Goal: Task Accomplishment & Management: Complete application form

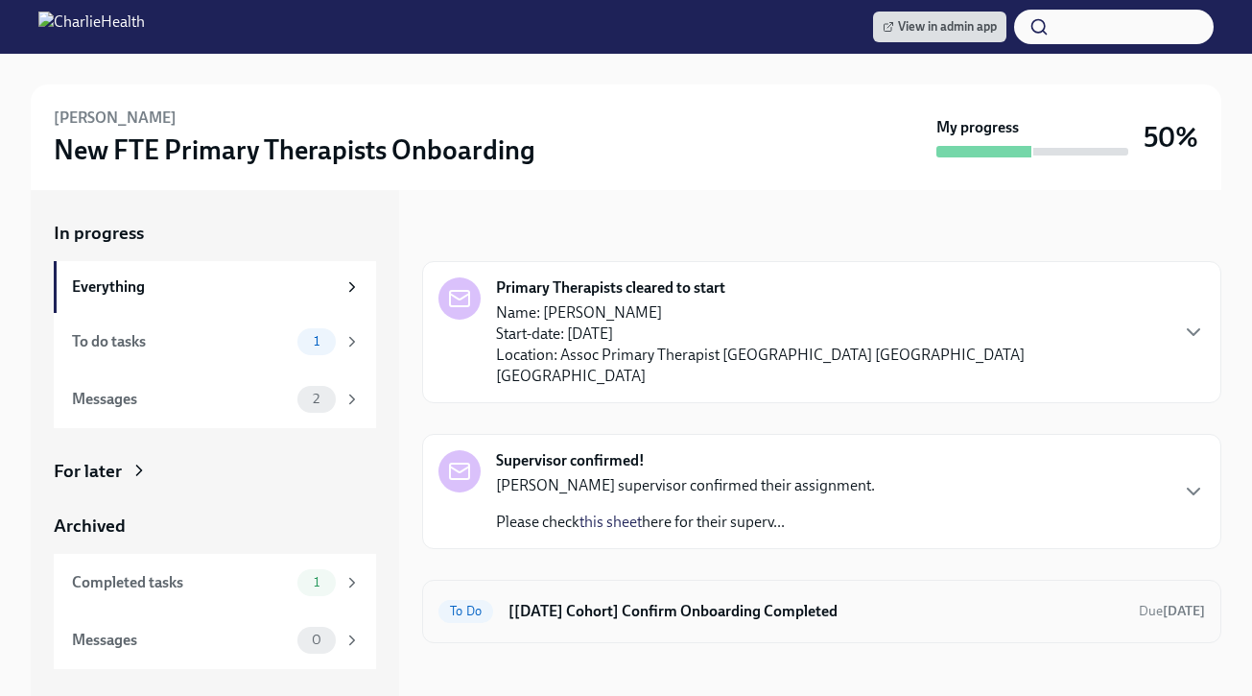
click at [682, 601] on h6 "[Aug 25th Cohort] Confirm Onboarding Completed" at bounding box center [816, 611] width 615 height 21
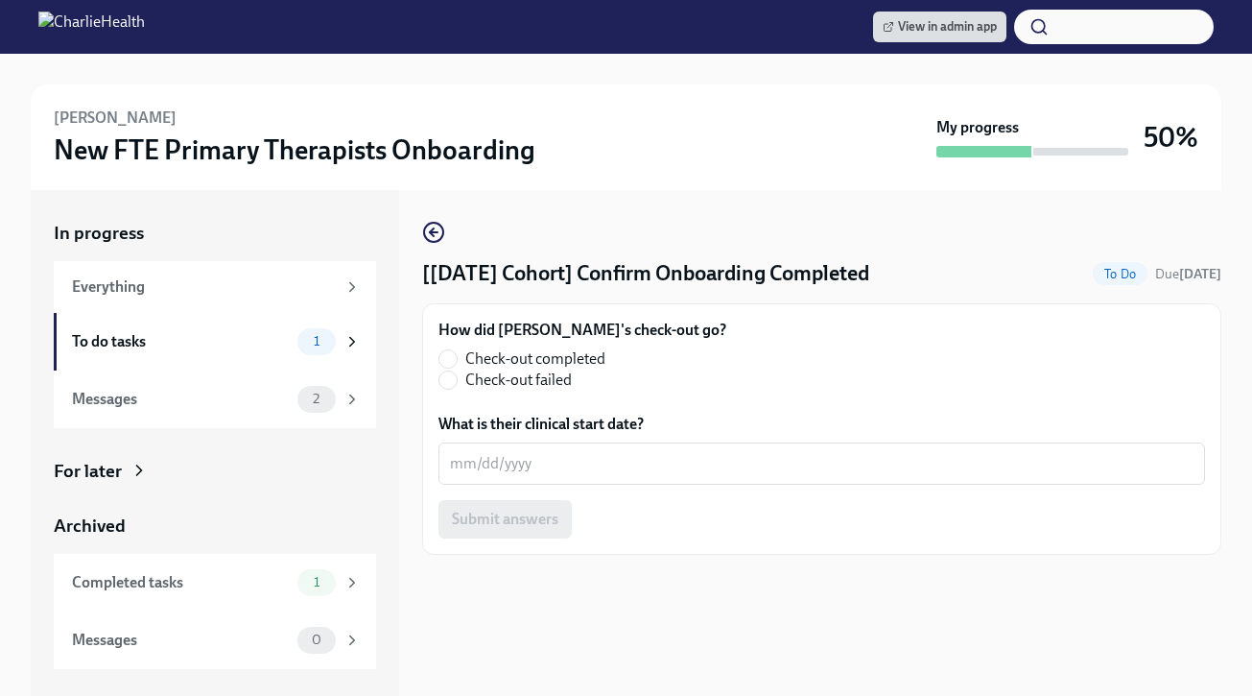
click at [453, 348] on label "Check-out completed" at bounding box center [575, 358] width 273 height 21
click at [453, 350] on input "Check-out completed" at bounding box center [448, 358] width 17 height 17
radio input "true"
click at [486, 454] on textarea "What is their clinical start date?" at bounding box center [822, 463] width 744 height 23
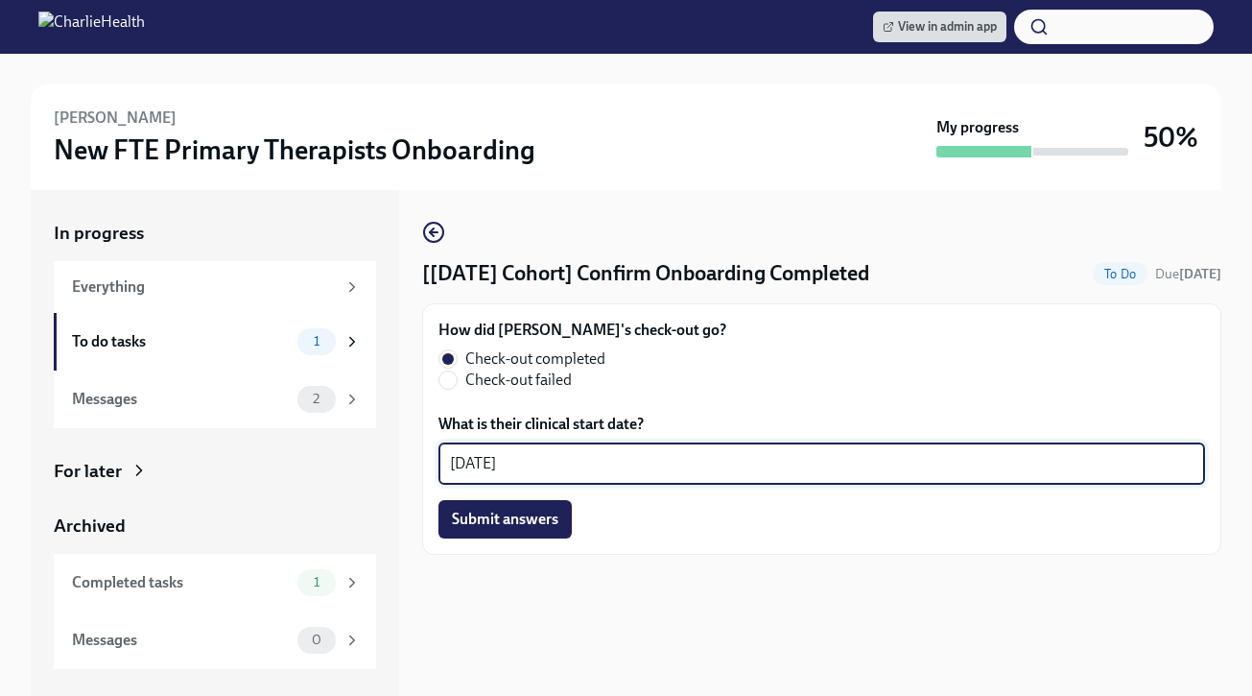
type textarea "09/23/2025"
click at [493, 512] on span "Submit answers" at bounding box center [505, 519] width 107 height 19
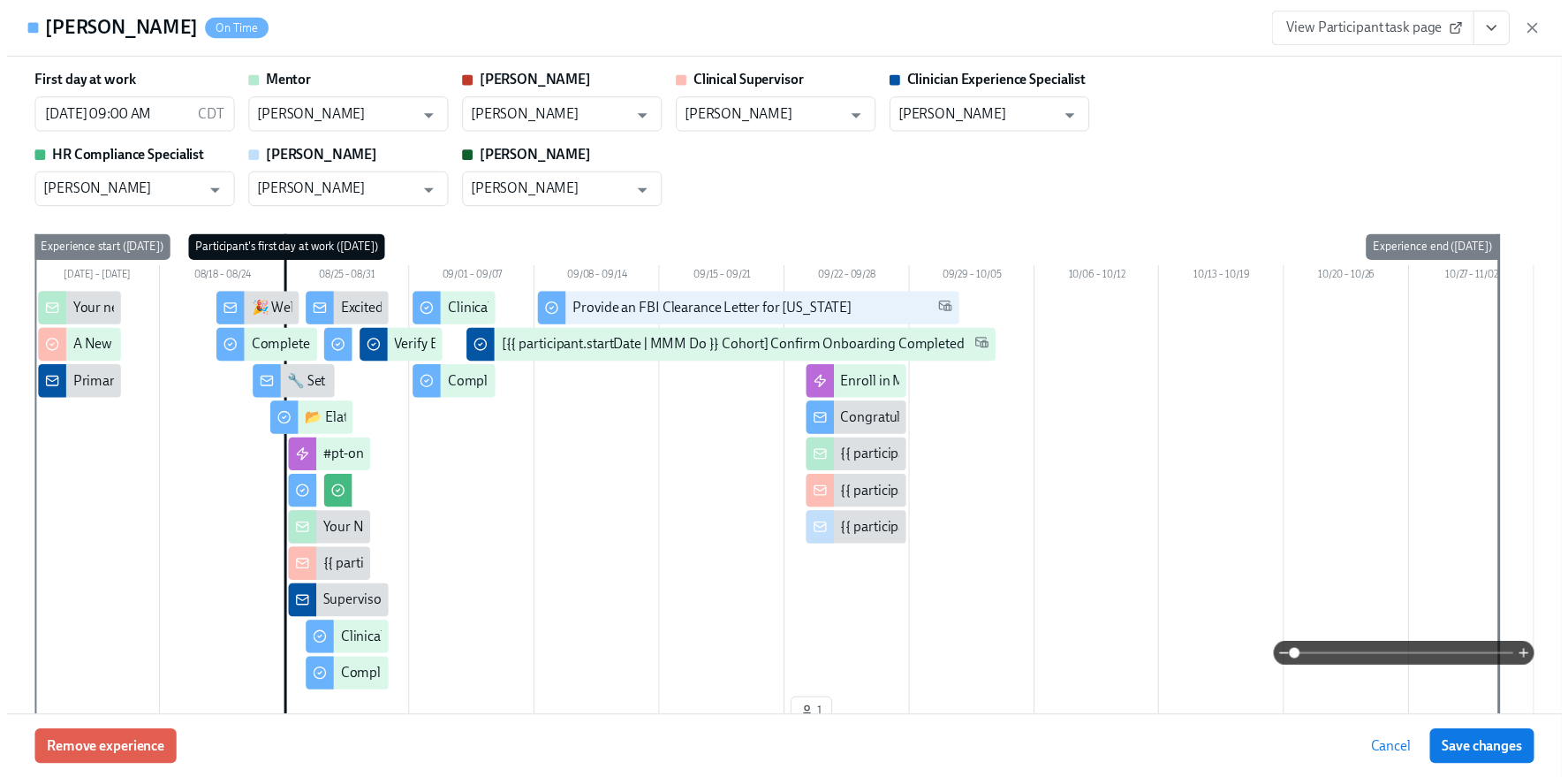
scroll to position [3112, 0]
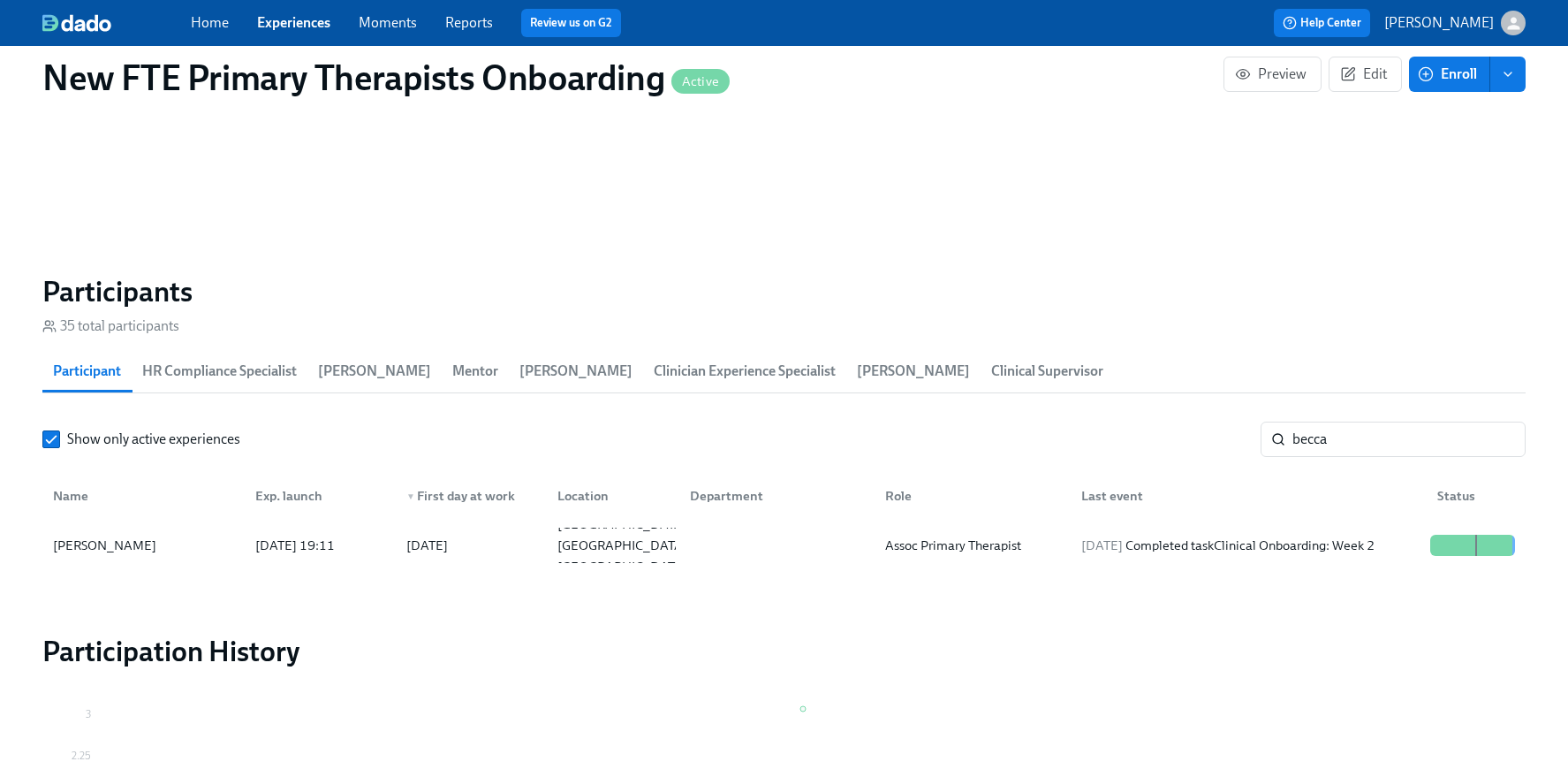
scroll to position [0, 11612]
click at [286, 23] on link "Experiences" at bounding box center [294, 22] width 74 height 17
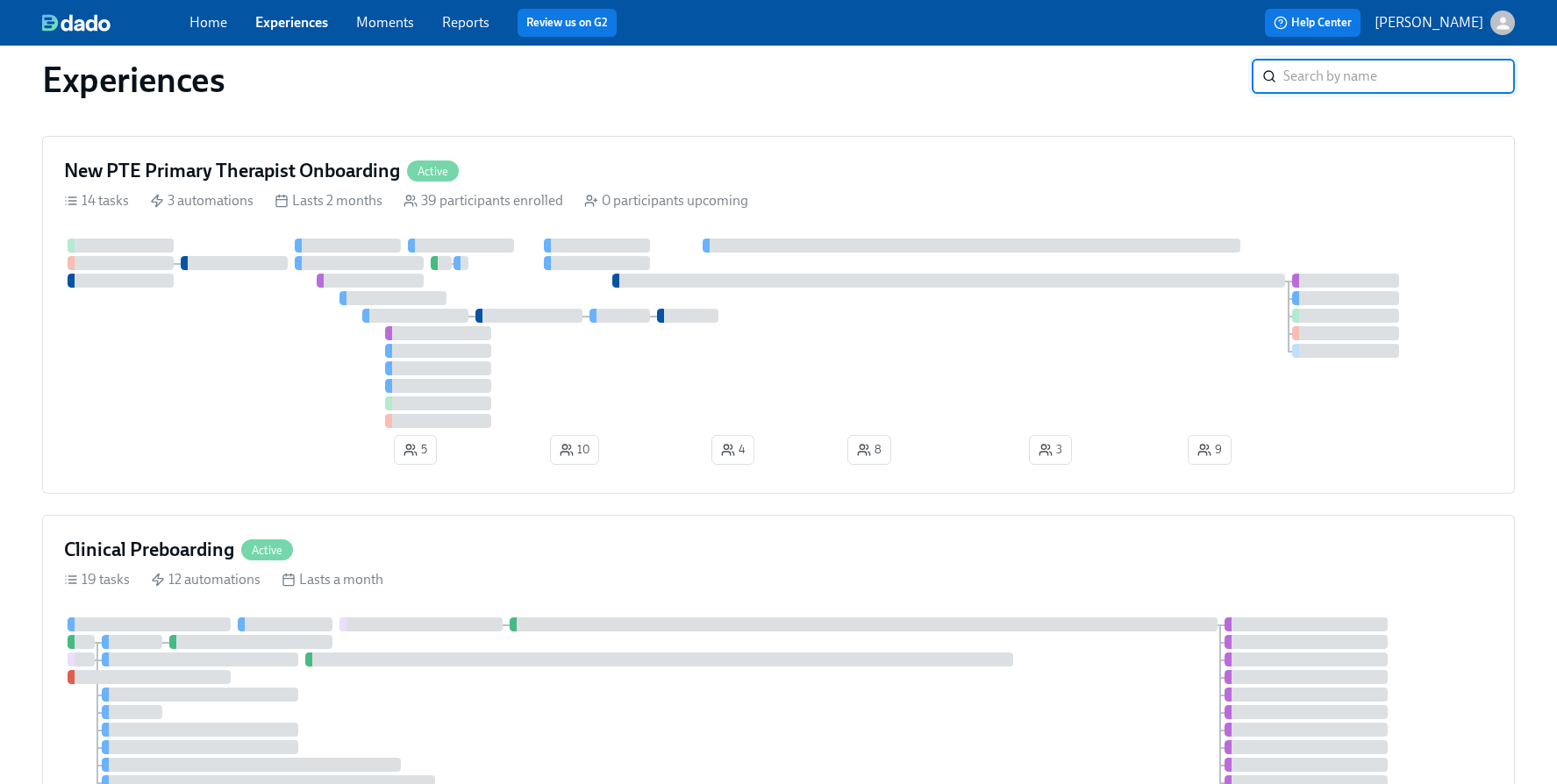
scroll to position [619, 0]
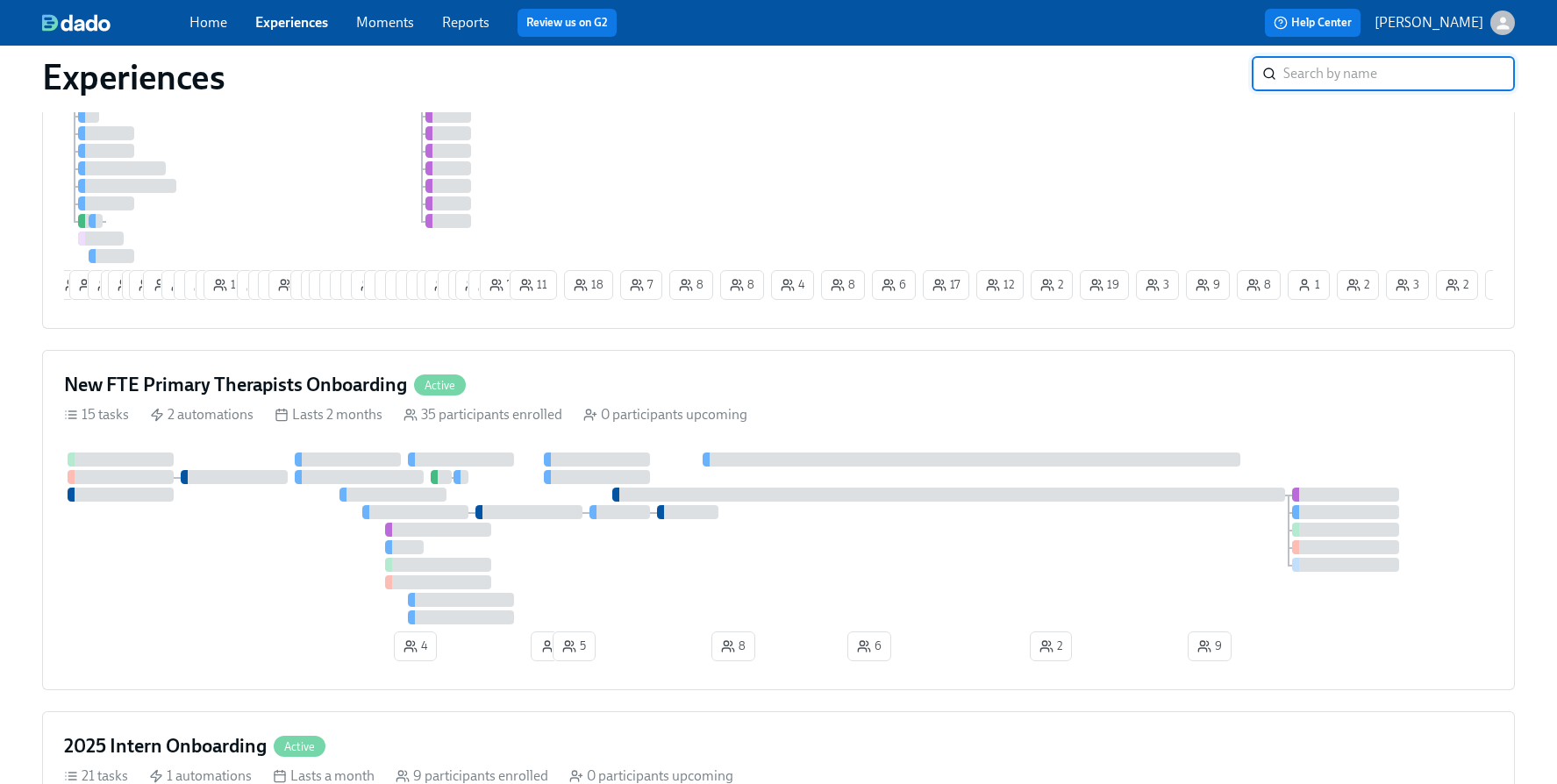
click at [581, 376] on div "New FTE Primary Therapists Onboarding Active 15 tasks 2 automations Lasts 2 mon…" at bounding box center [778, 520] width 1473 height 340
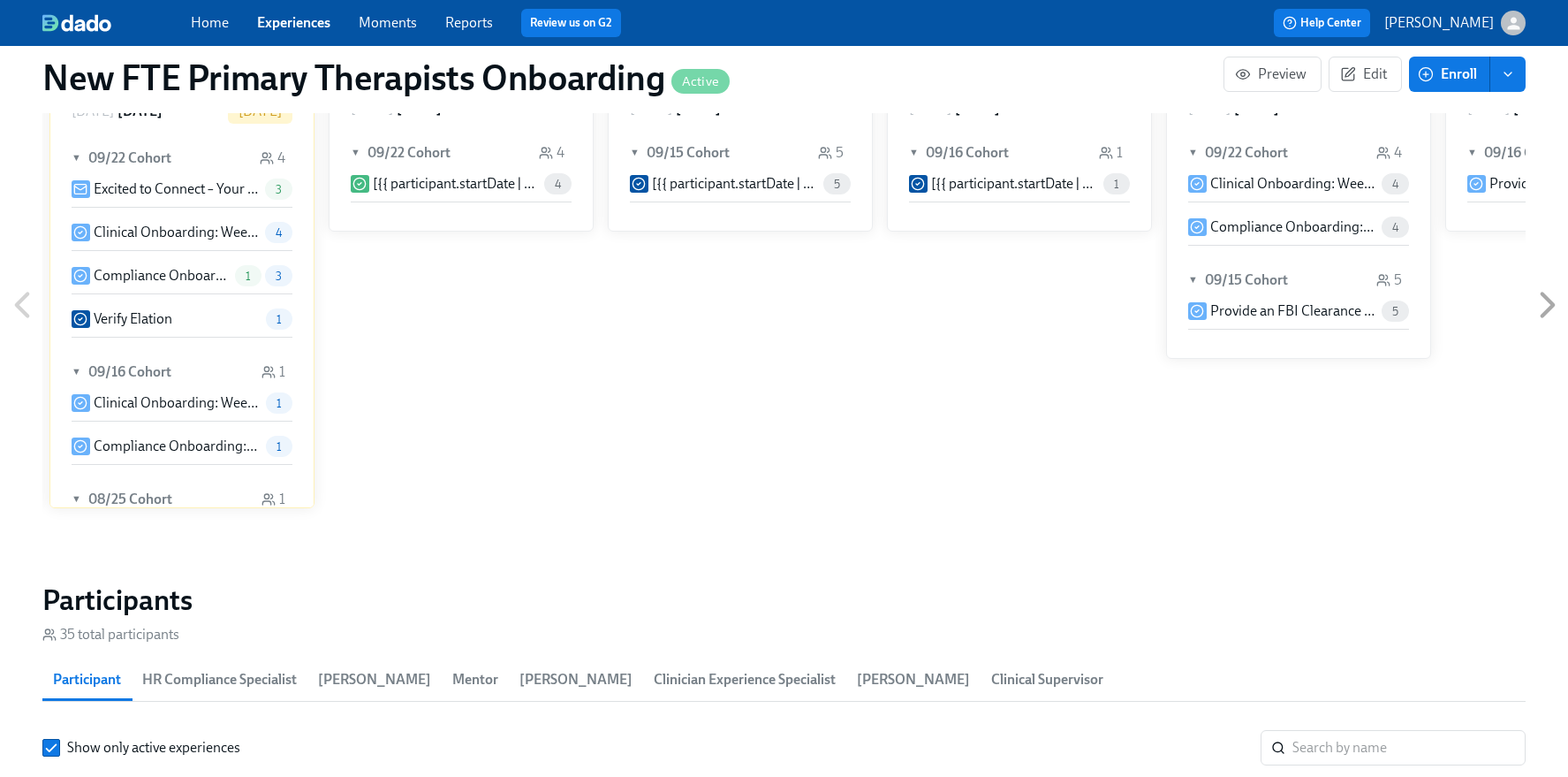
scroll to position [1165, 0]
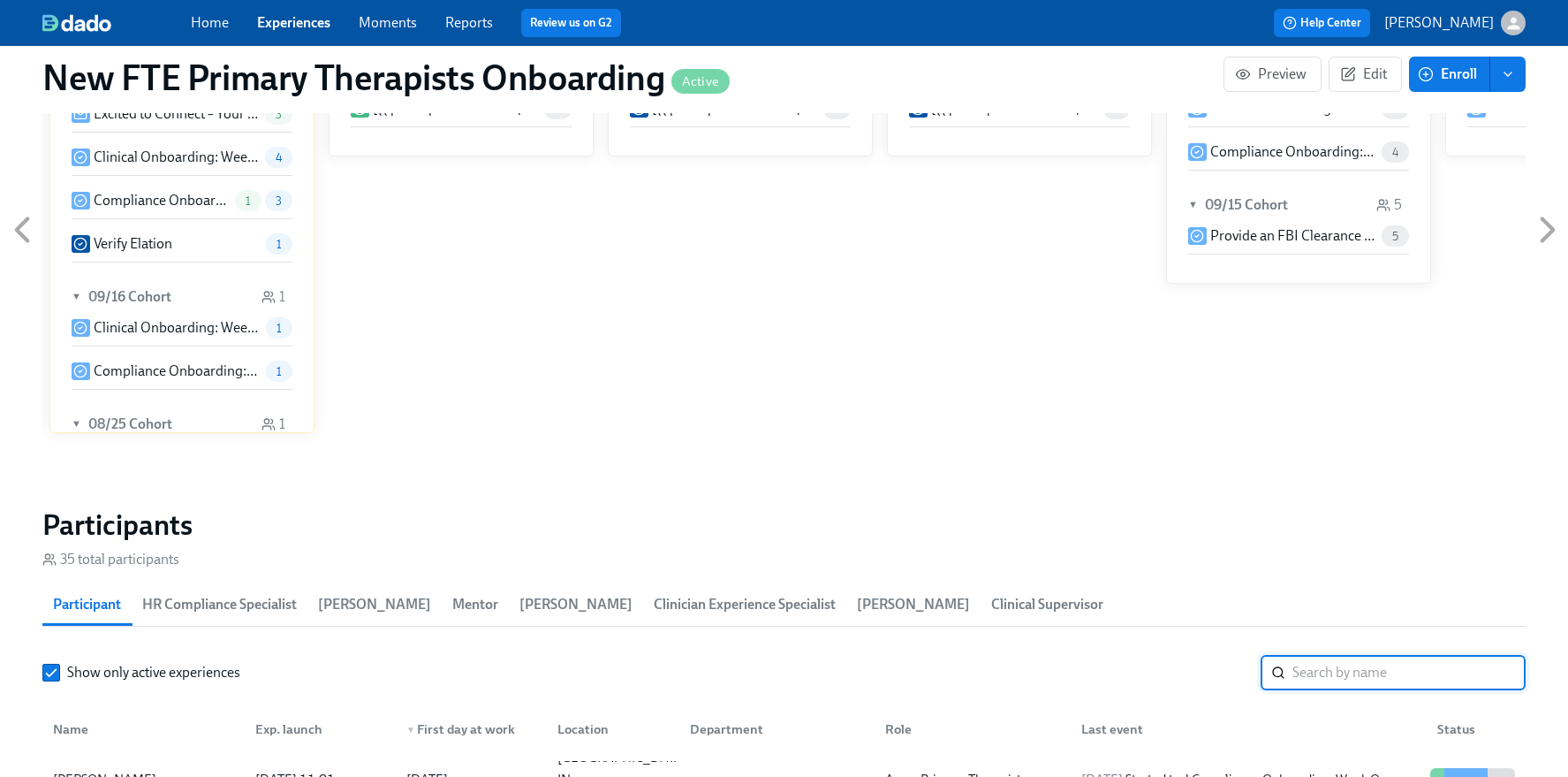
click at [1356, 672] on input "search" at bounding box center [1409, 672] width 233 height 35
type input "haylee"
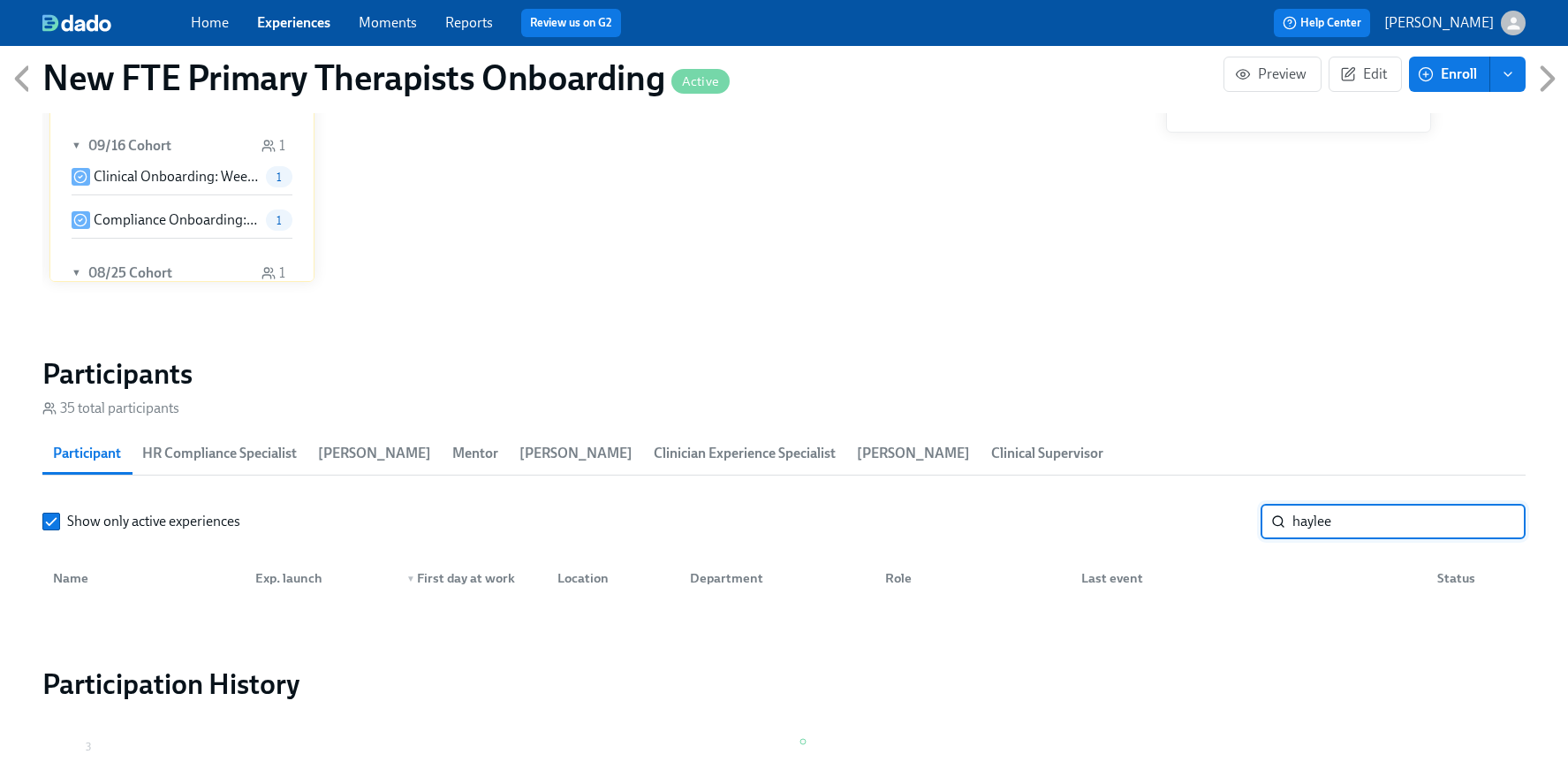
scroll to position [1335, 0]
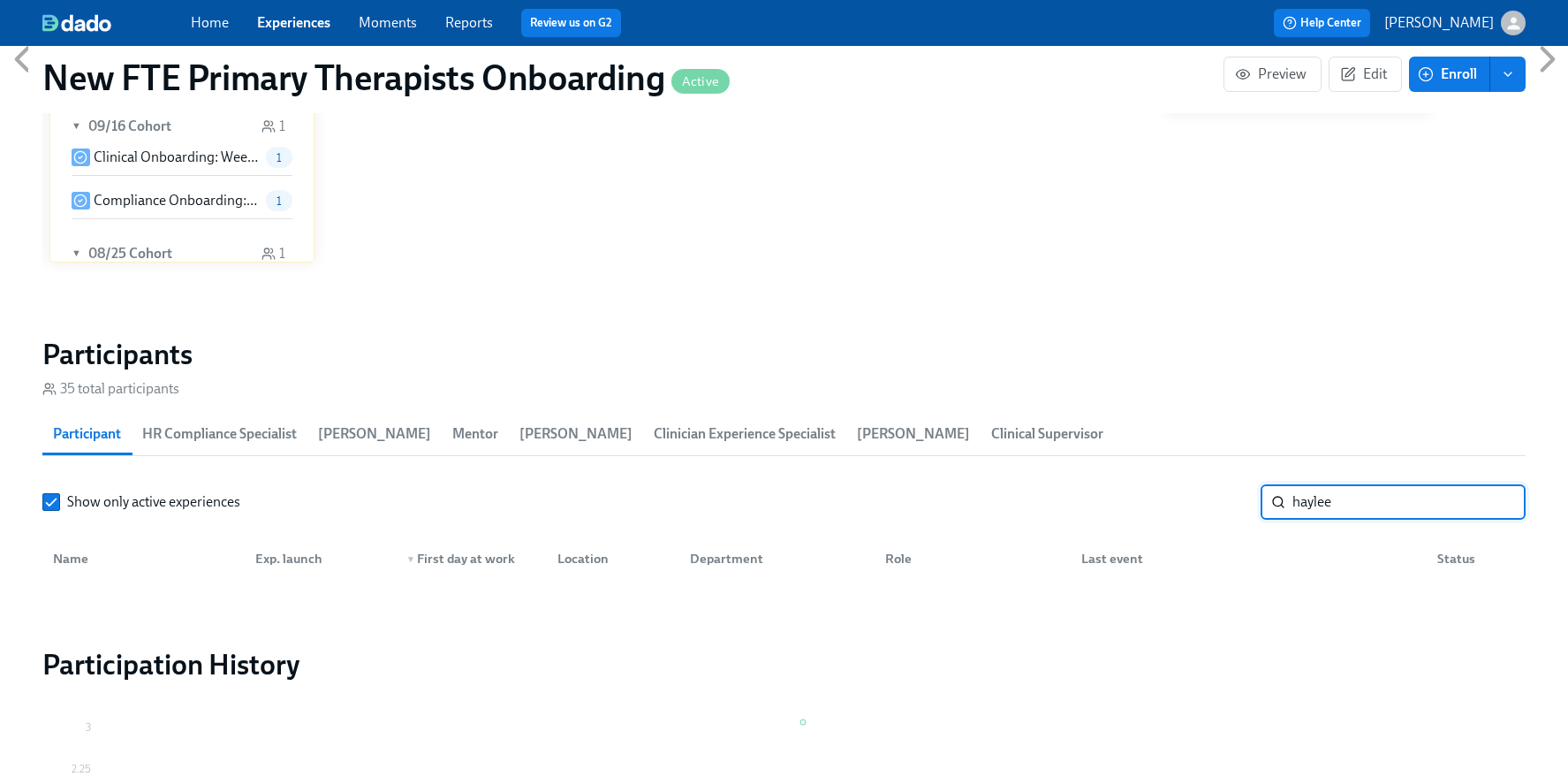
drag, startPoint x: 1352, startPoint y: 511, endPoint x: 1261, endPoint y: 504, distance: 91.3
click at [1261, 504] on div "haylee ​" at bounding box center [1393, 502] width 265 height 35
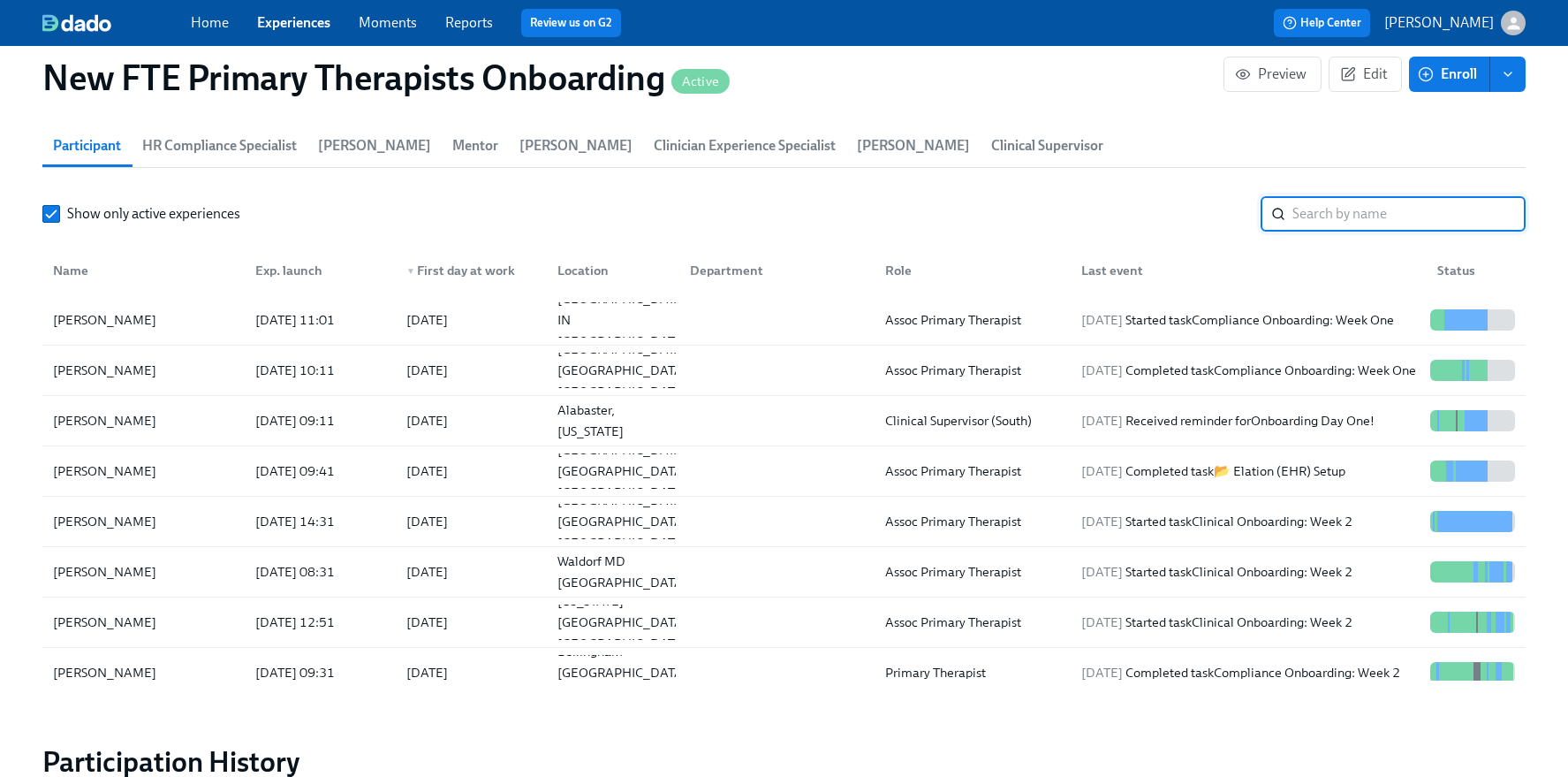
scroll to position [1981, 0]
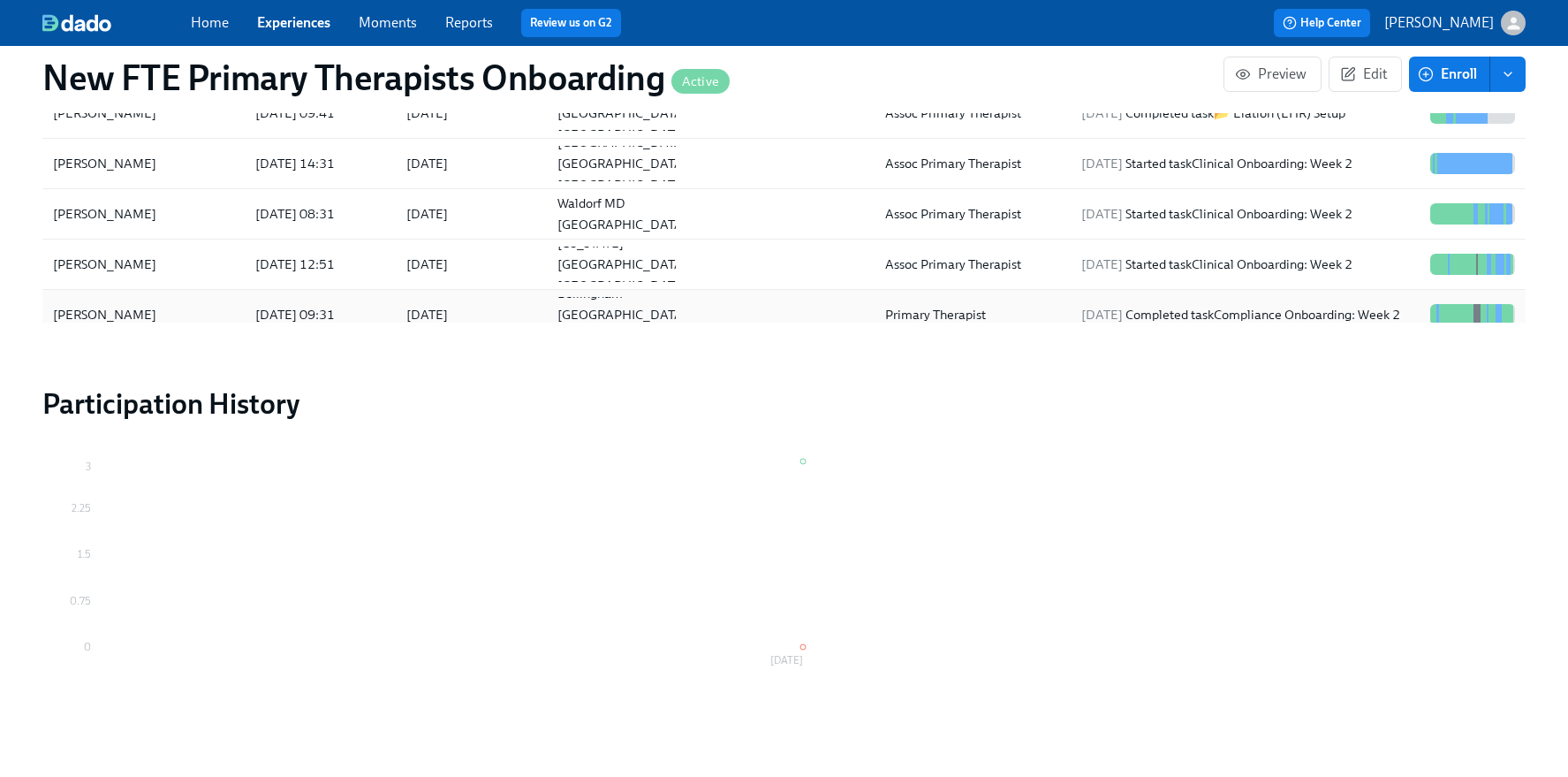
click at [156, 314] on div "Angelo Avila" at bounding box center [144, 314] width 195 height 35
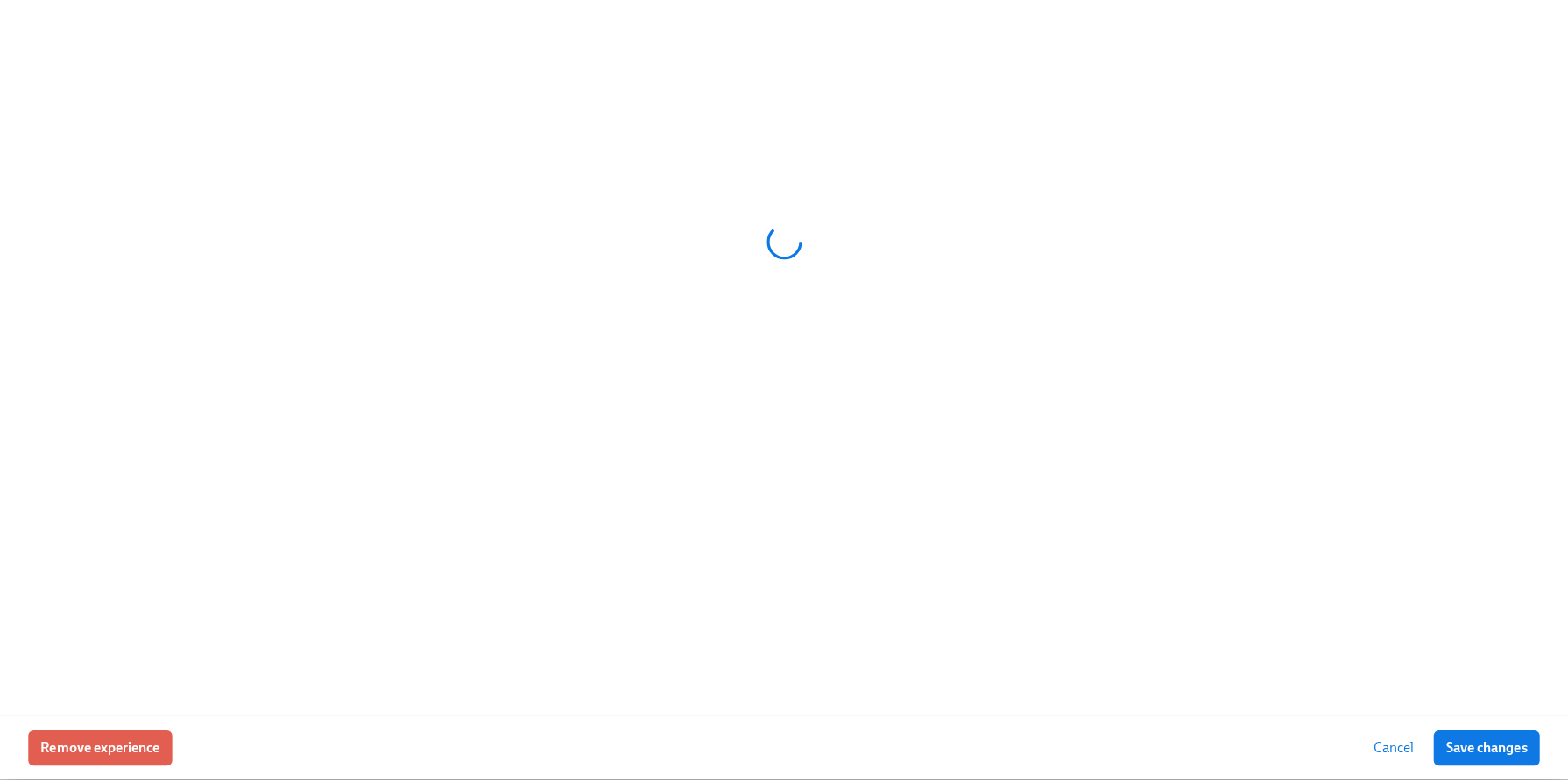
scroll to position [1950, 0]
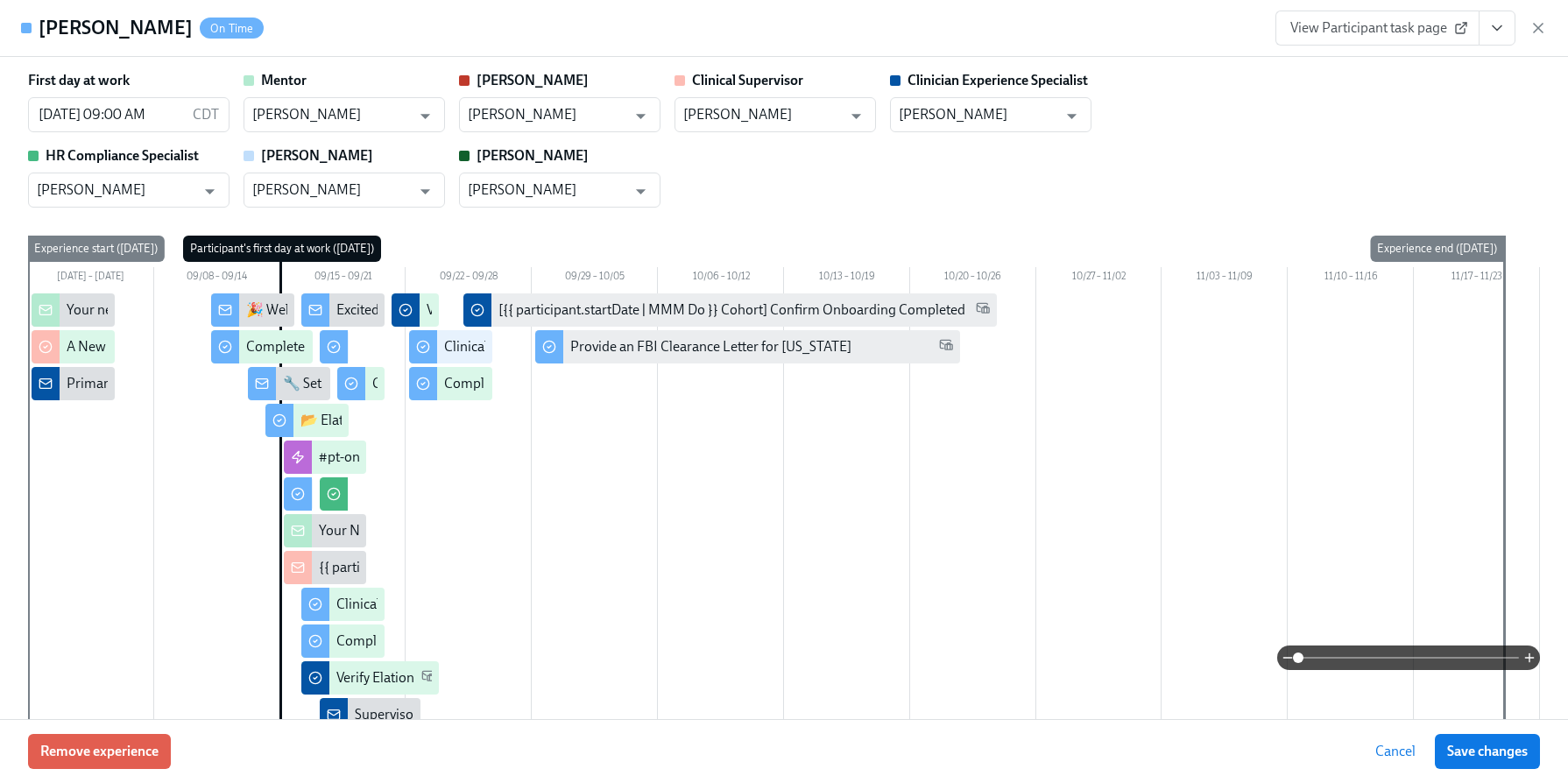
click at [1391, 33] on span "View Participant task page" at bounding box center [1377, 27] width 174 height 17
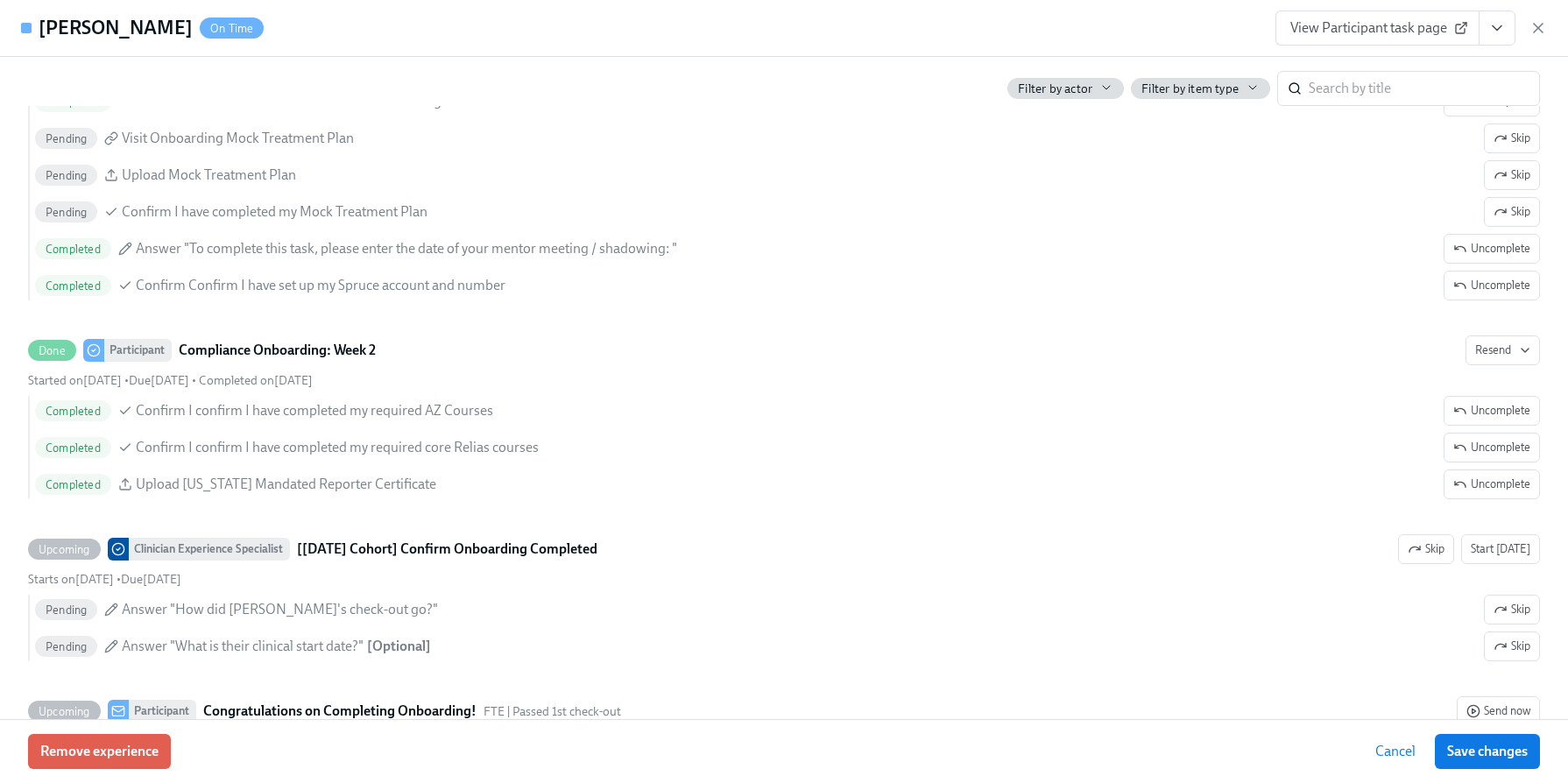
scroll to position [3665, 0]
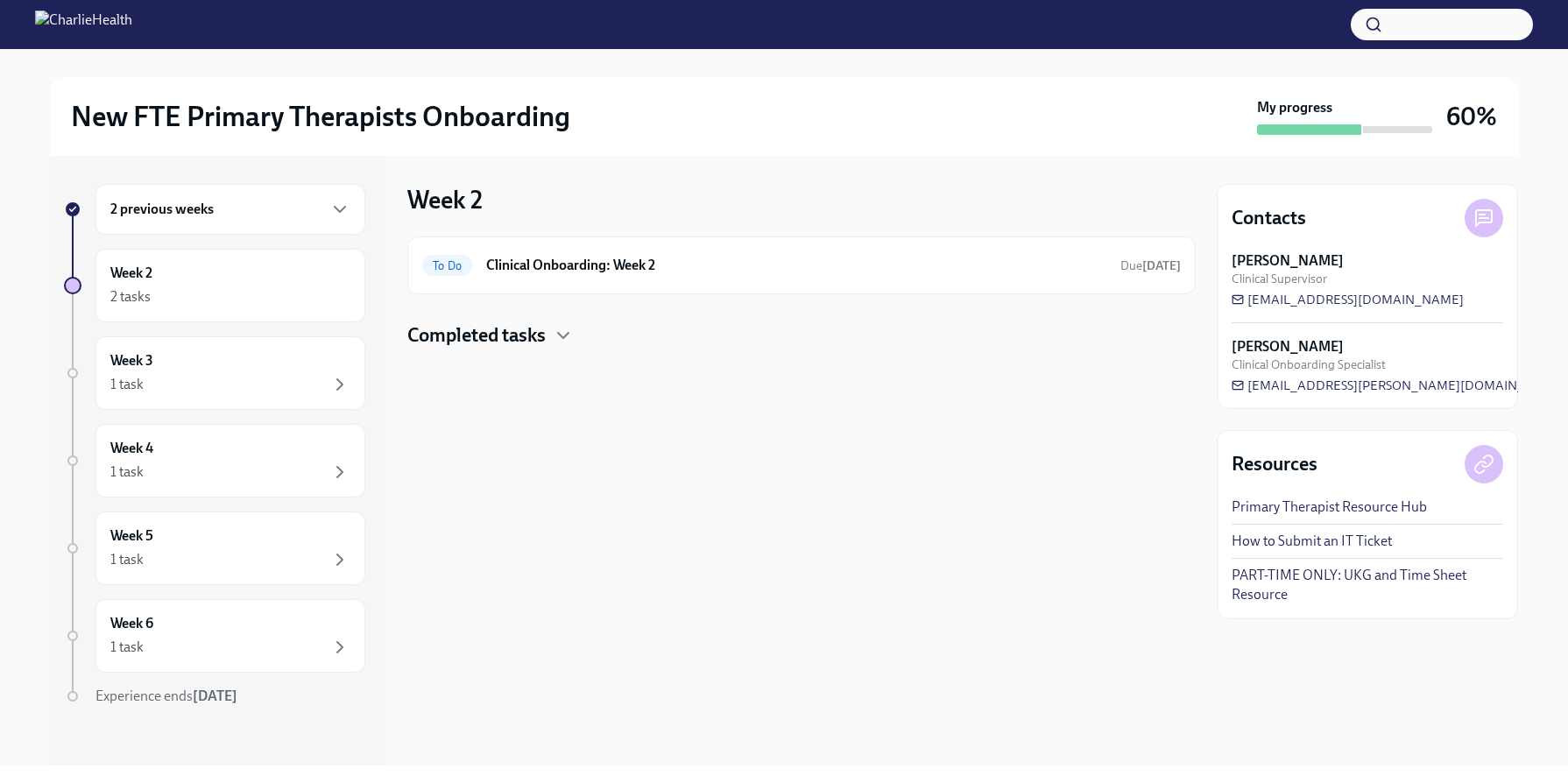
click at [281, 225] on div "2 previous weeks" at bounding box center [231, 210] width 270 height 51
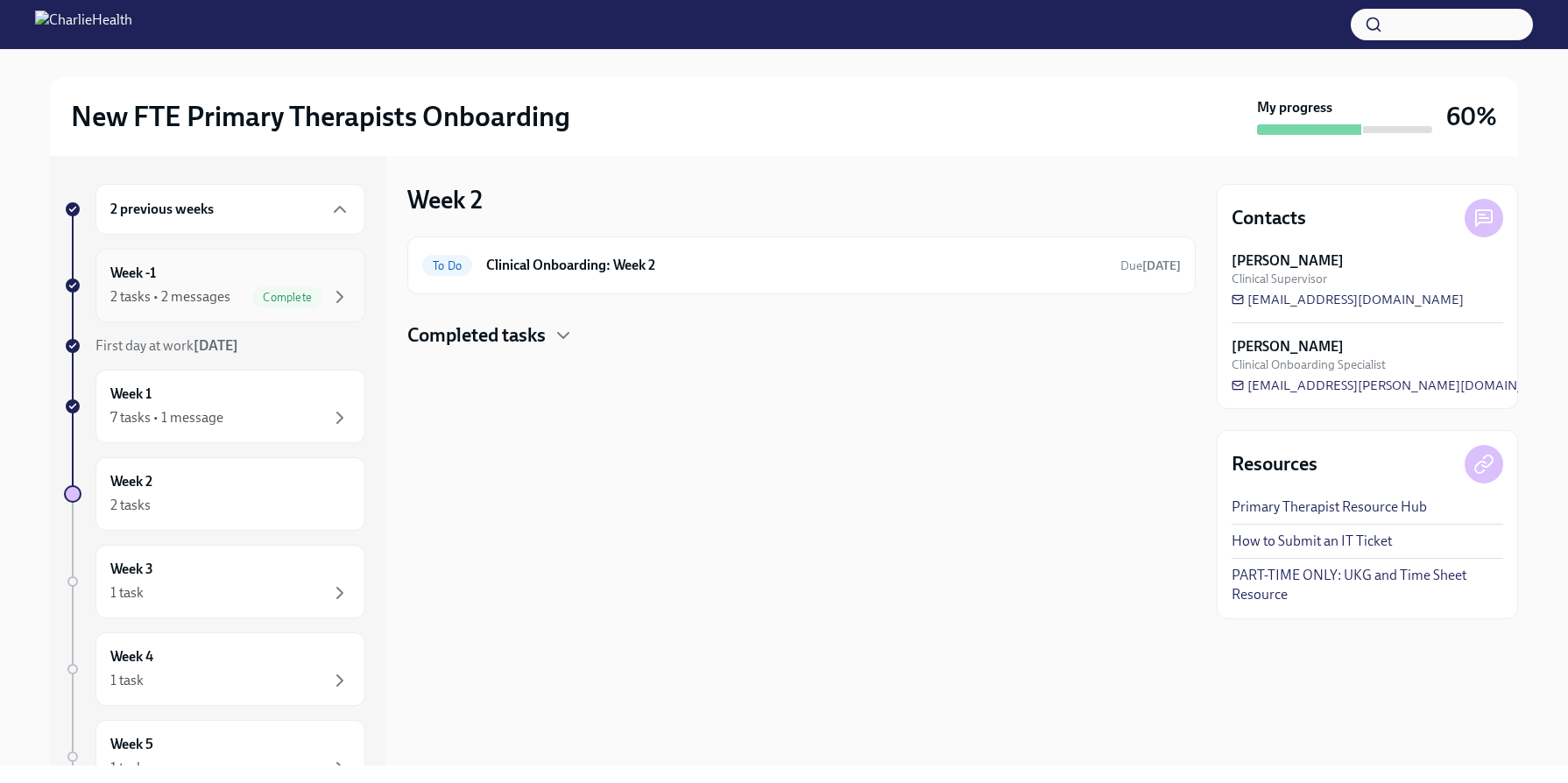
click at [269, 271] on div "Week -1 2 tasks • 2 messages Complete" at bounding box center [230, 286] width 240 height 44
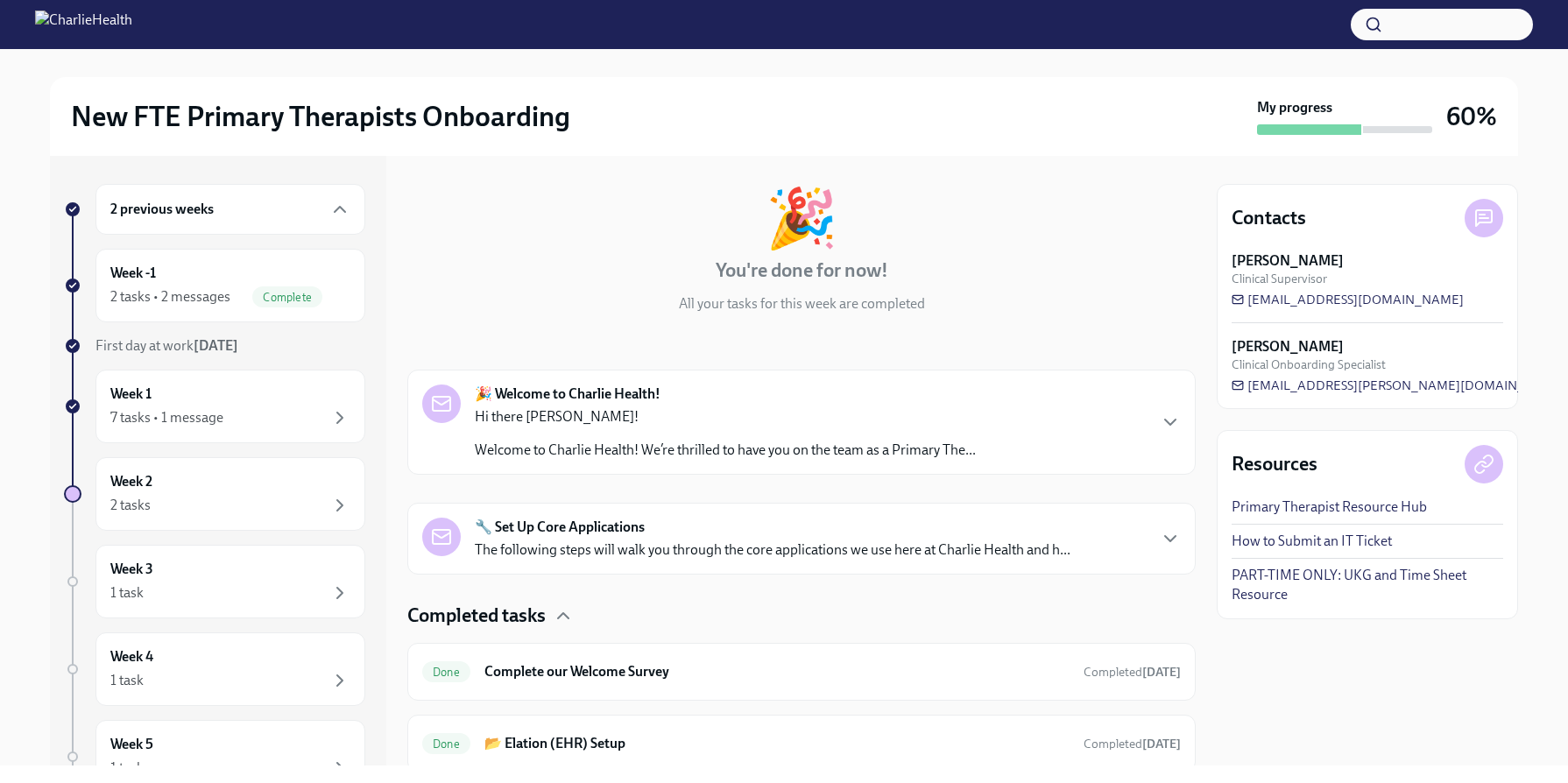
scroll to position [139, 0]
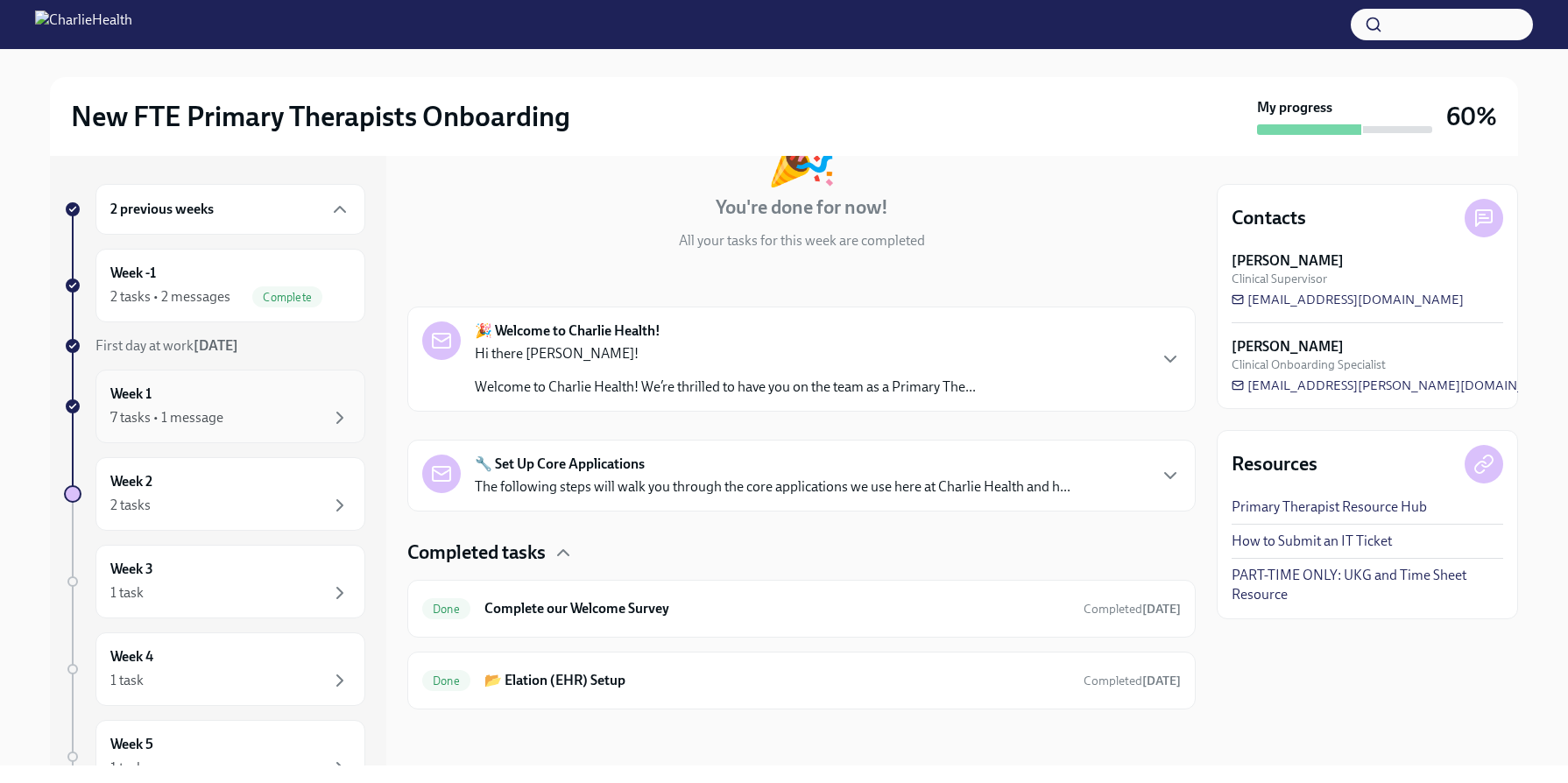
click at [240, 401] on div "Week 1 7 tasks • 1 message" at bounding box center [230, 406] width 240 height 44
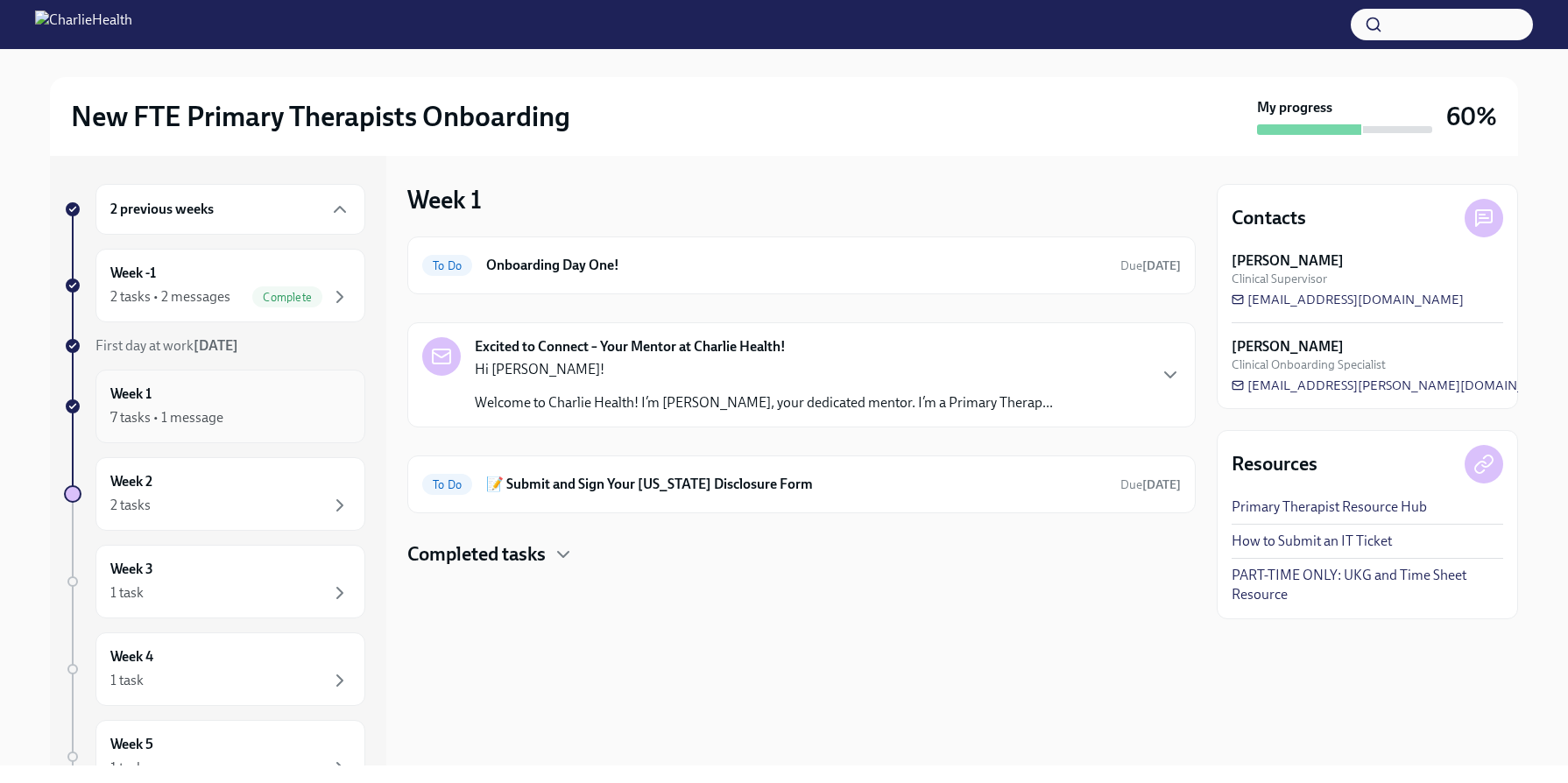
click at [264, 412] on div "7 tasks • 1 message" at bounding box center [230, 417] width 240 height 21
click at [277, 279] on div "Week -1 2 tasks • 2 messages Complete" at bounding box center [230, 286] width 240 height 44
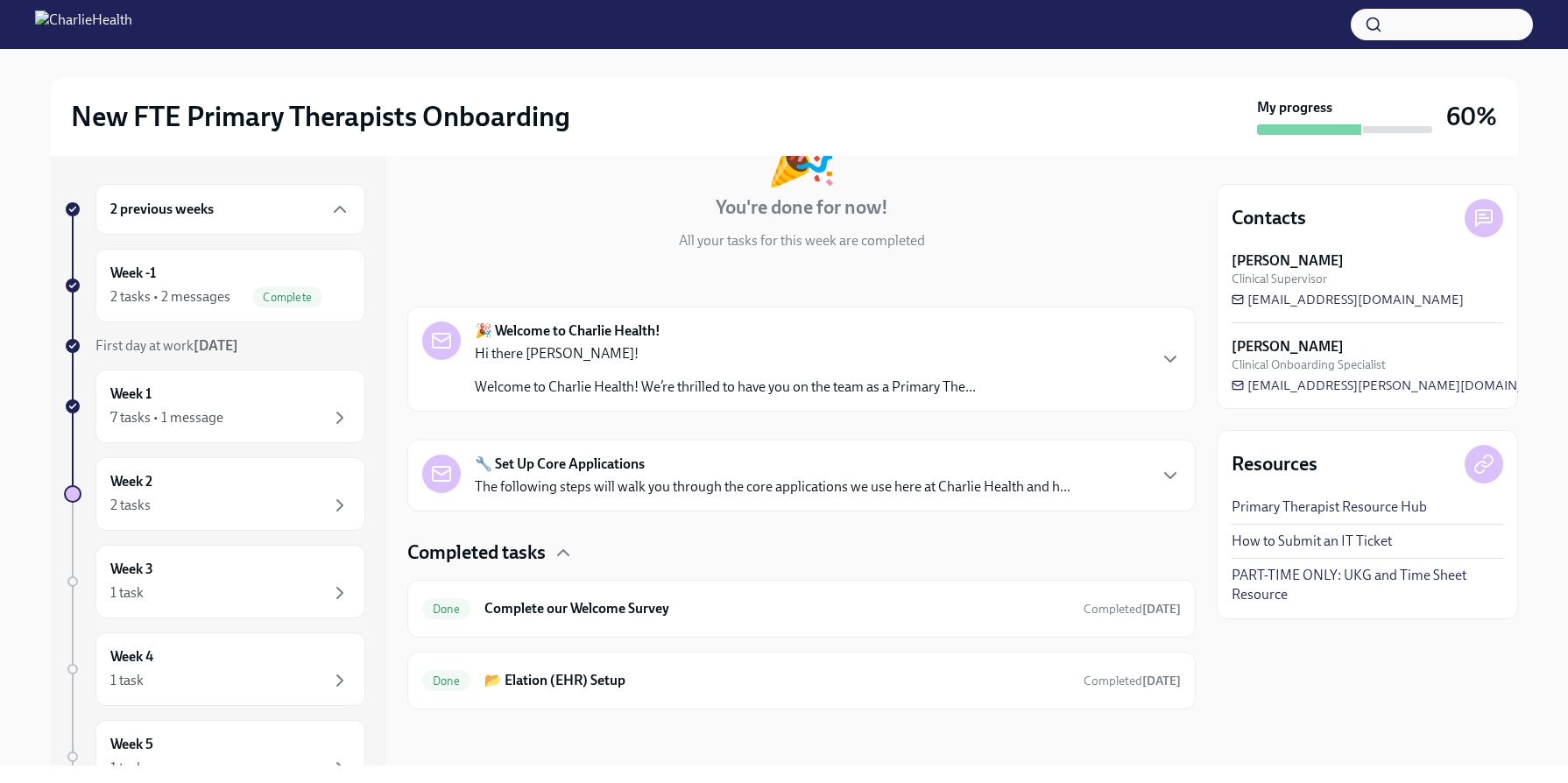
scroll to position [16, 0]
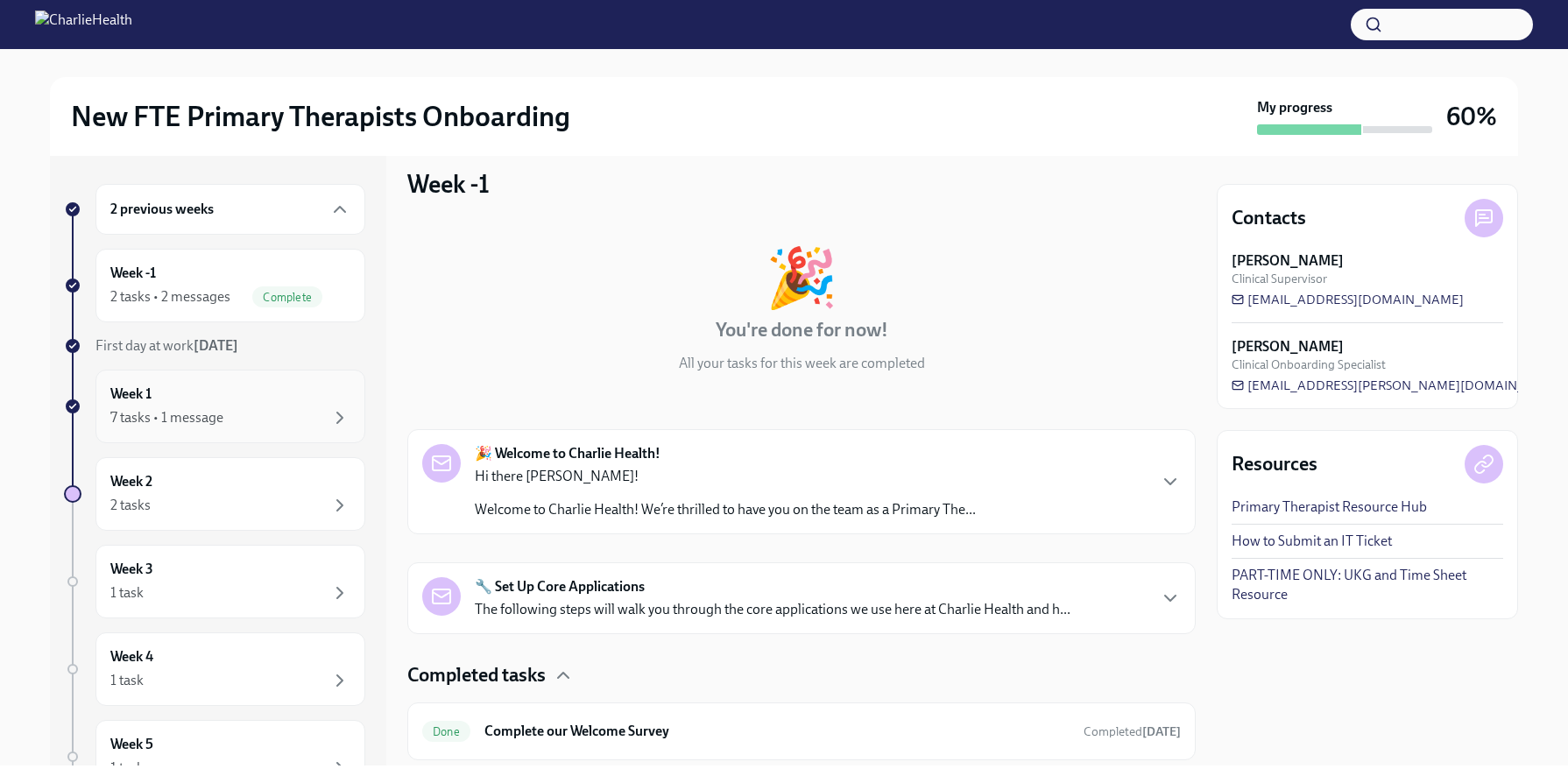
click at [217, 404] on div "Week 1 7 tasks • 1 message" at bounding box center [230, 406] width 240 height 44
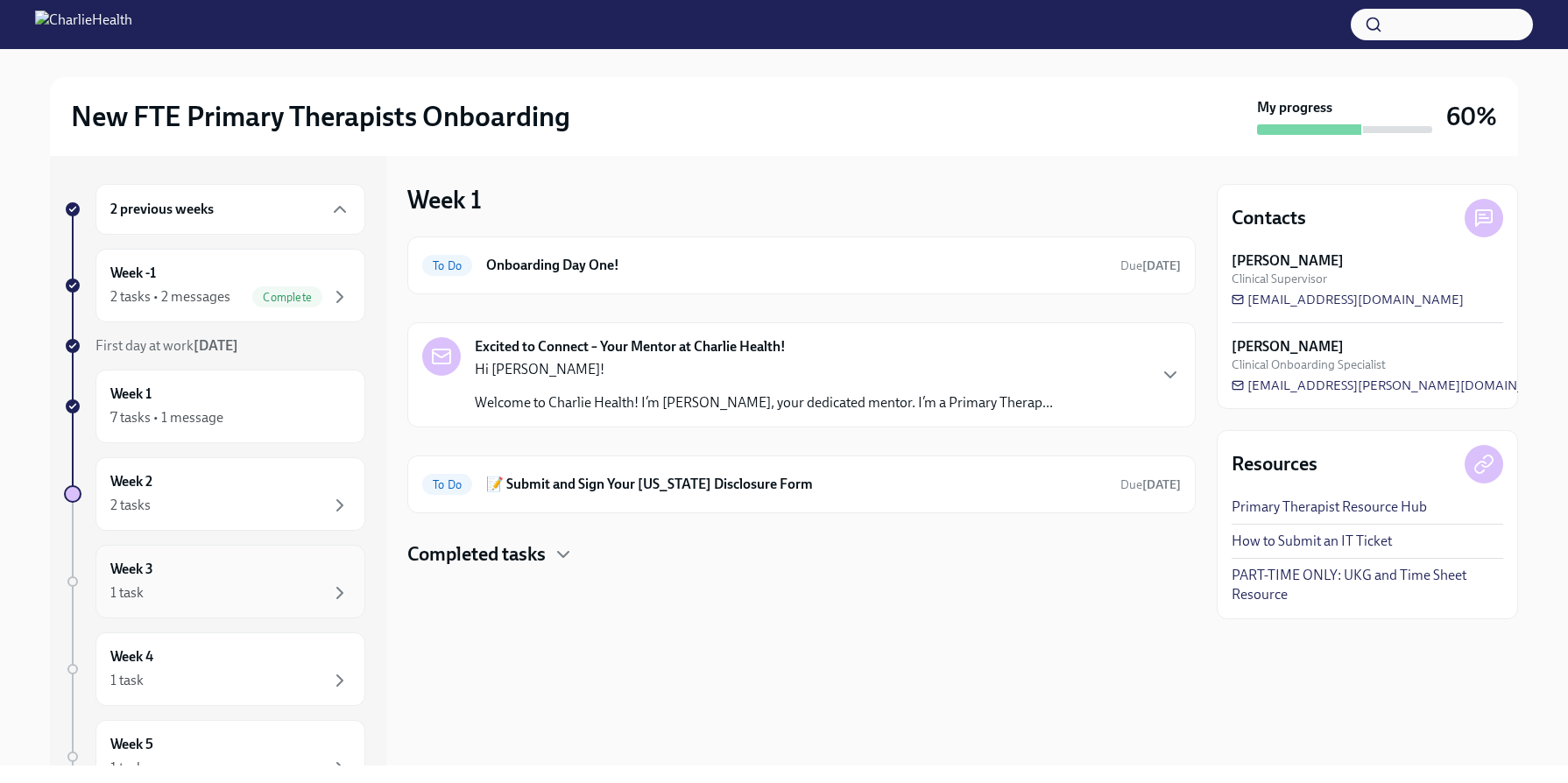
click at [219, 576] on div "Week 3 1 task" at bounding box center [230, 581] width 240 height 44
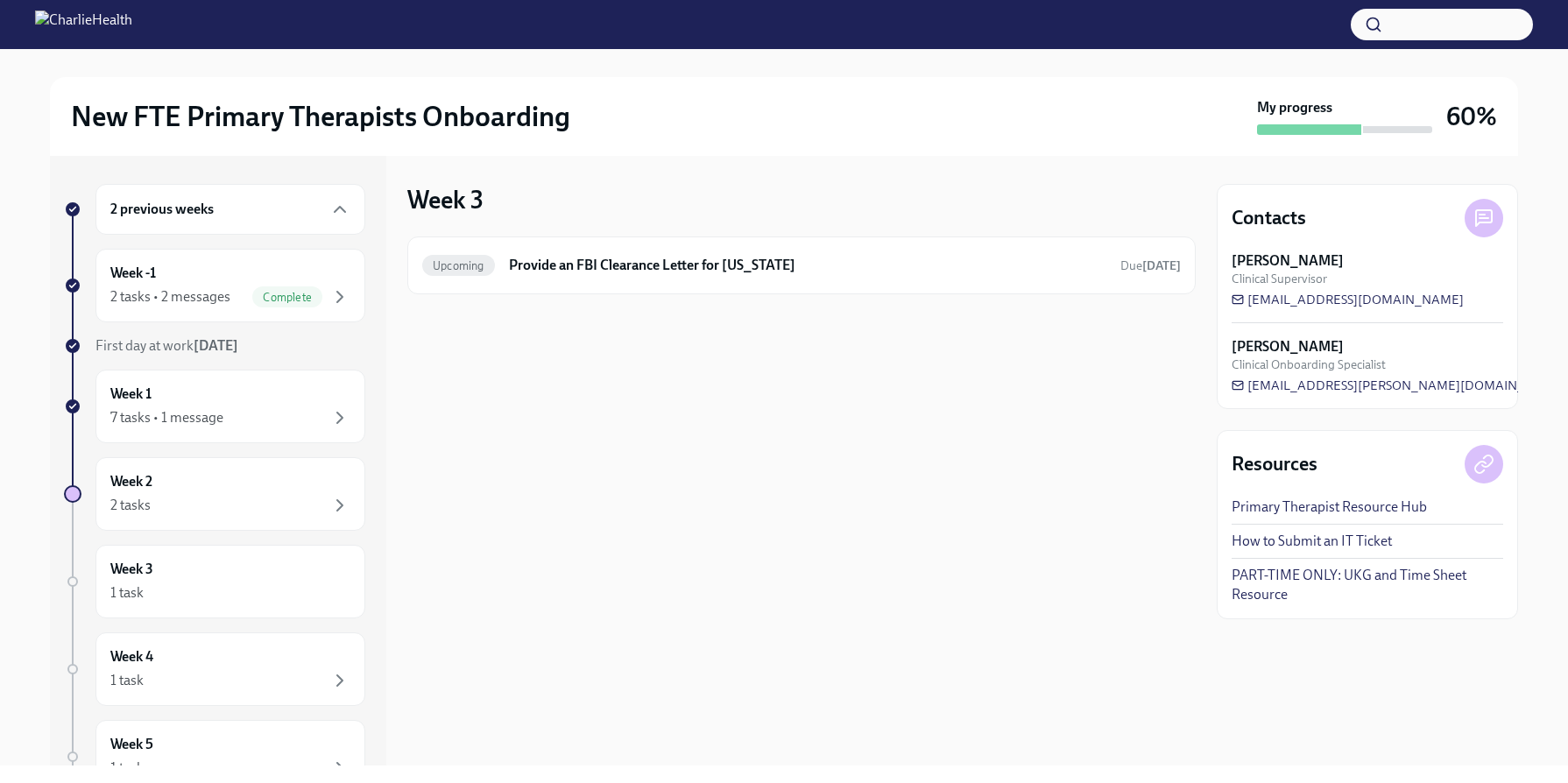
click at [238, 217] on div "2 previous weeks" at bounding box center [230, 209] width 240 height 21
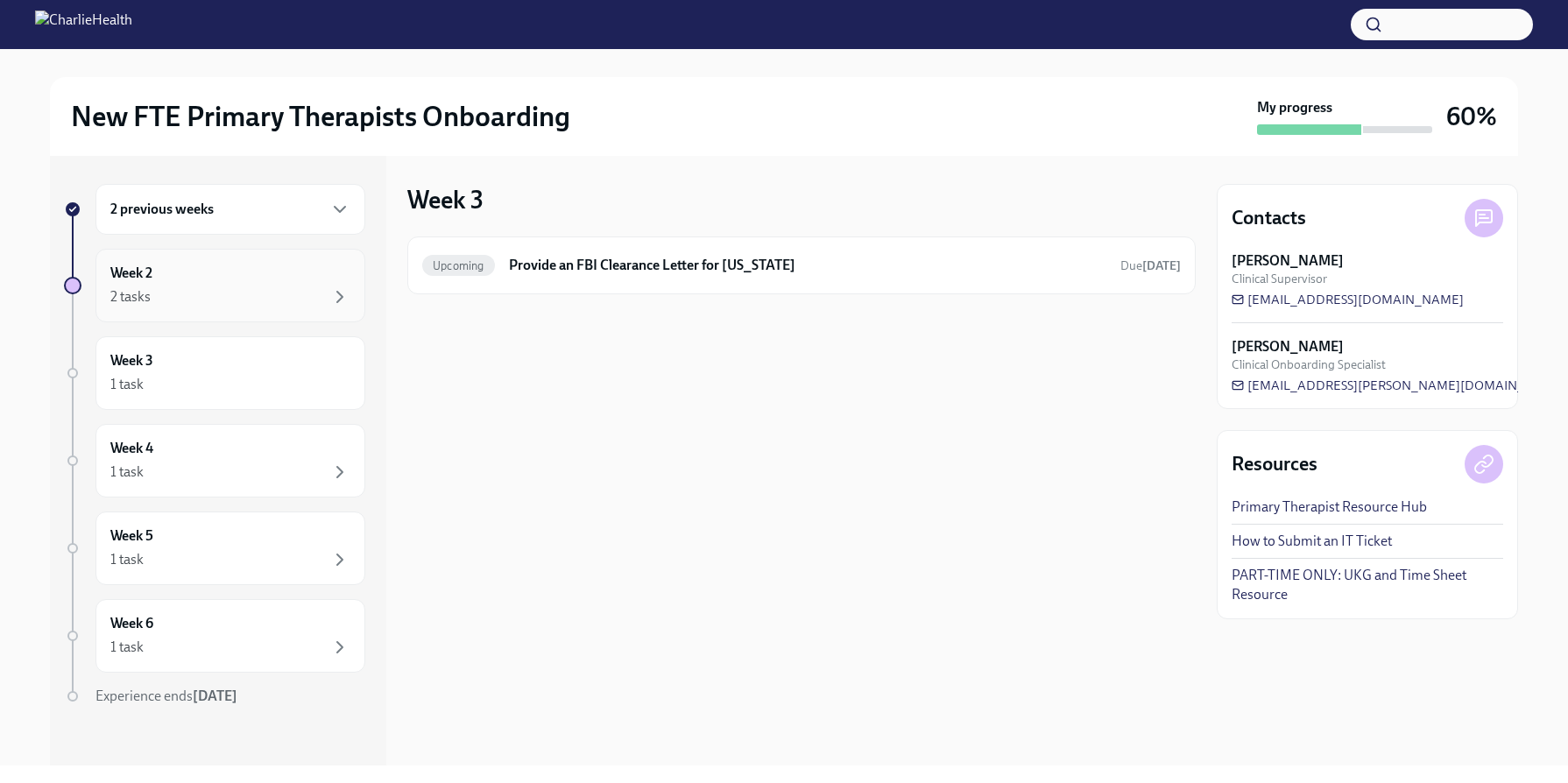
click at [218, 276] on div "Week 2 2 tasks" at bounding box center [230, 286] width 240 height 44
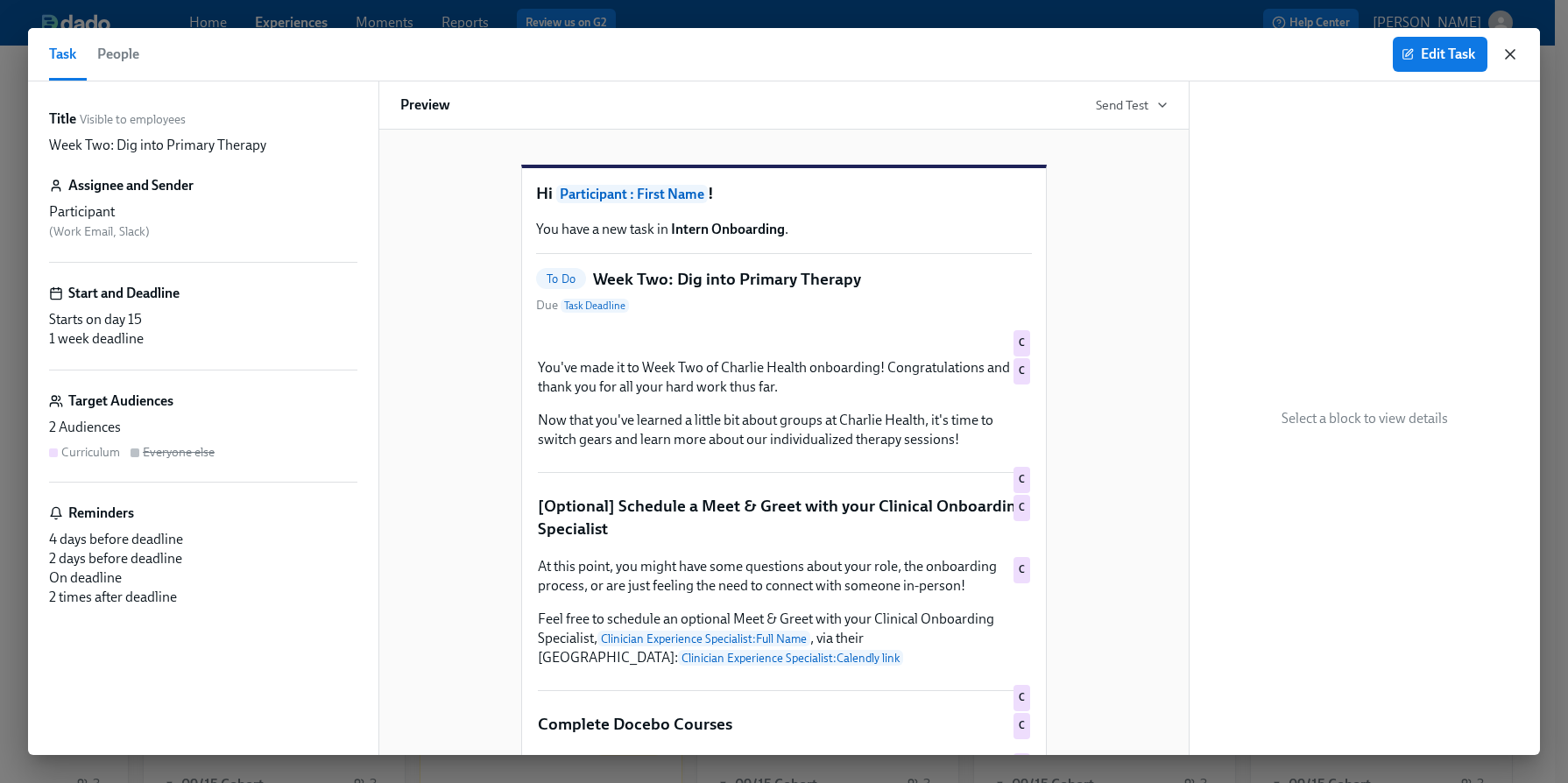
click at [1512, 50] on icon "button" at bounding box center [1510, 54] width 17 height 17
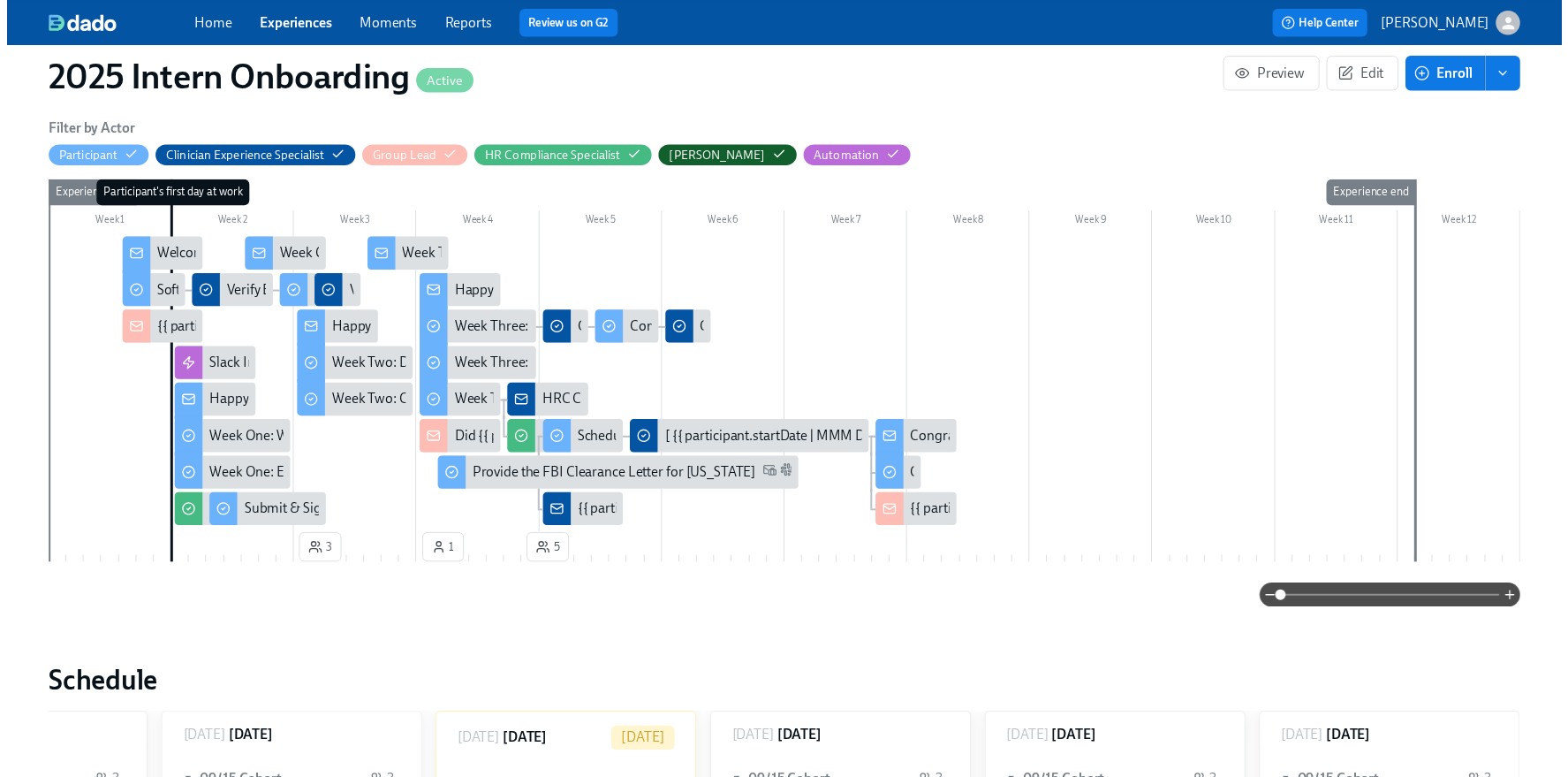
scroll to position [0, 4911]
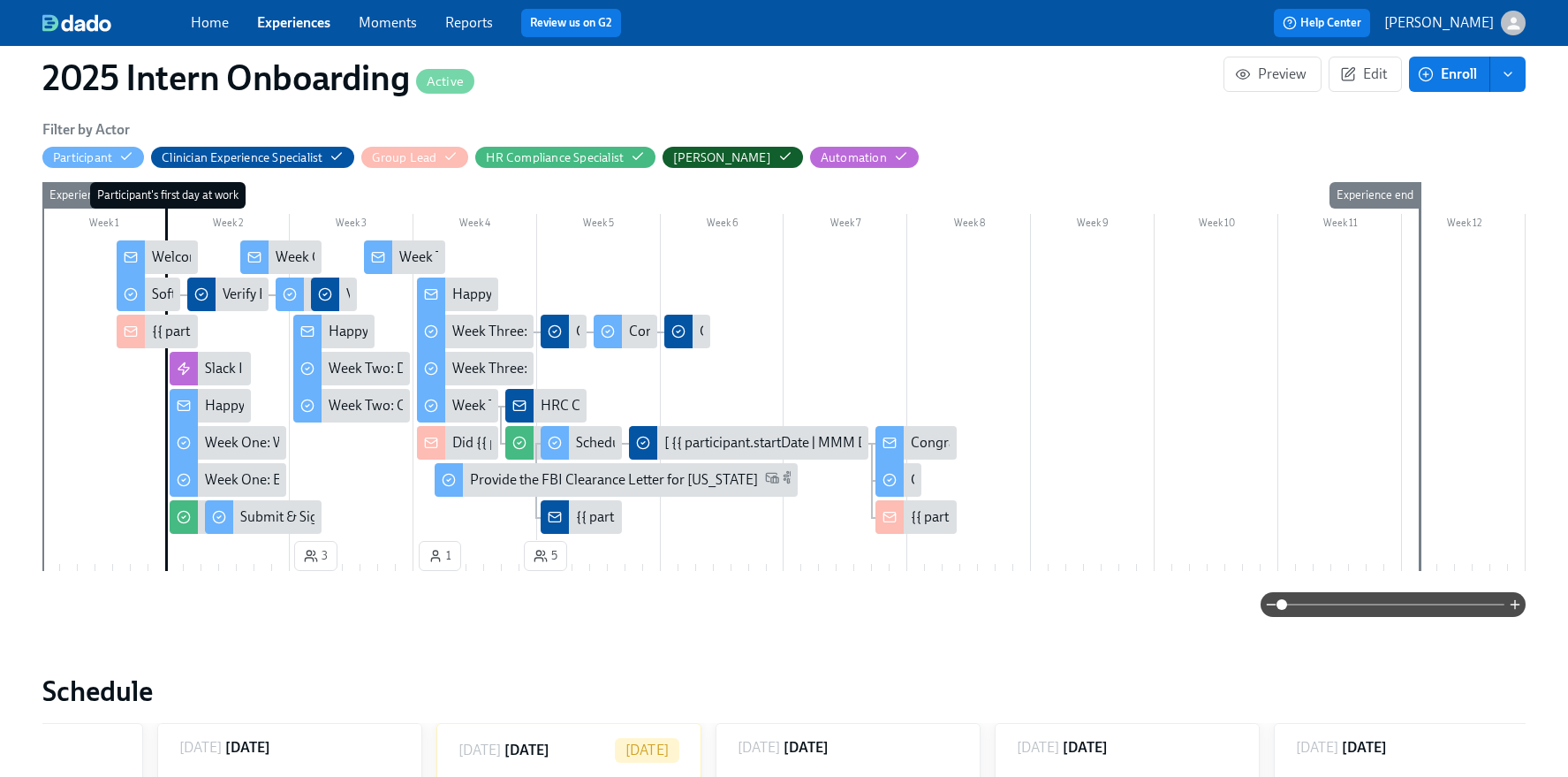
click at [285, 21] on link "Experiences" at bounding box center [294, 22] width 74 height 17
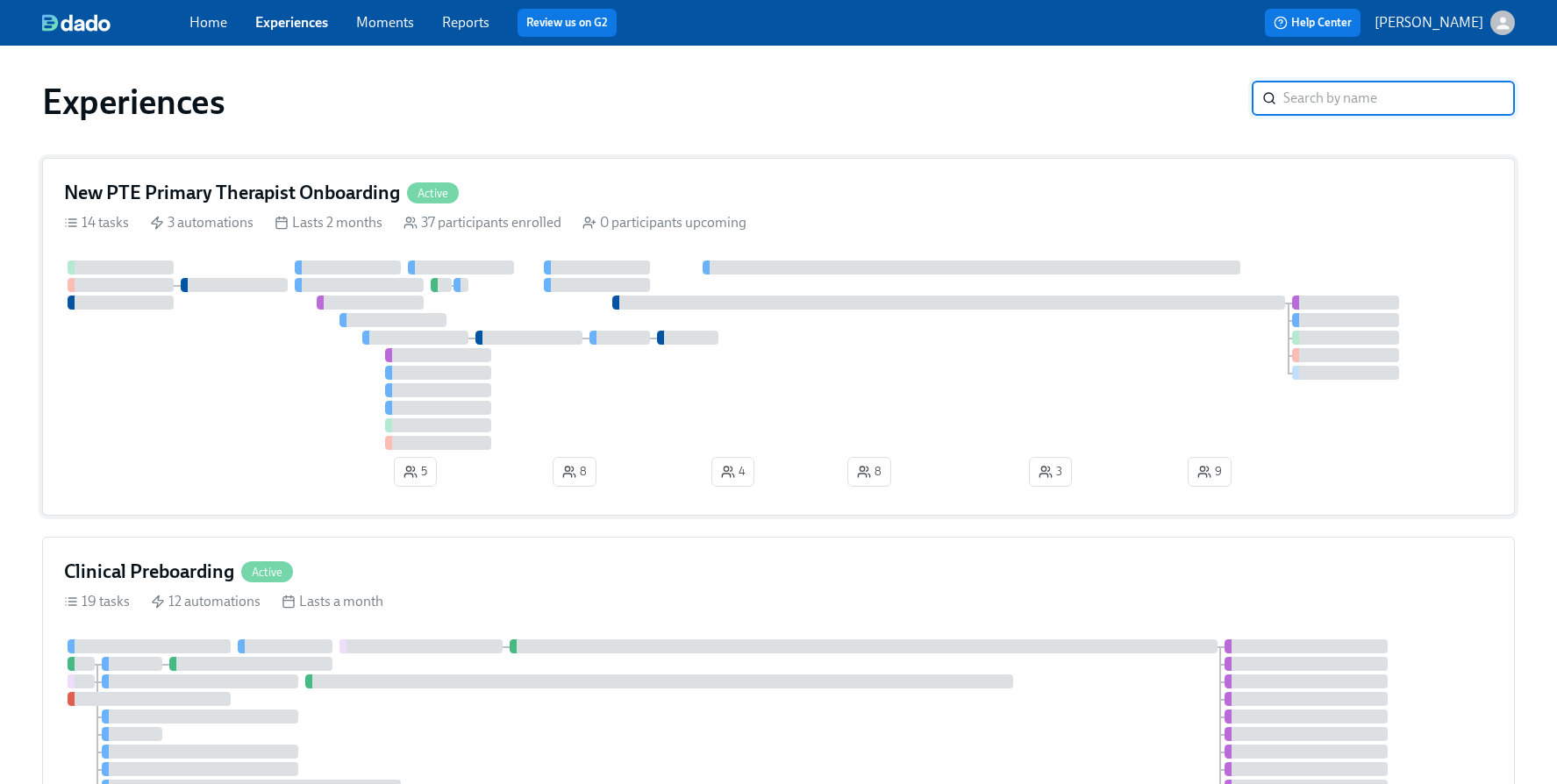
click at [516, 200] on div "New PTE Primary Therapist Onboarding Active" at bounding box center [778, 193] width 1429 height 26
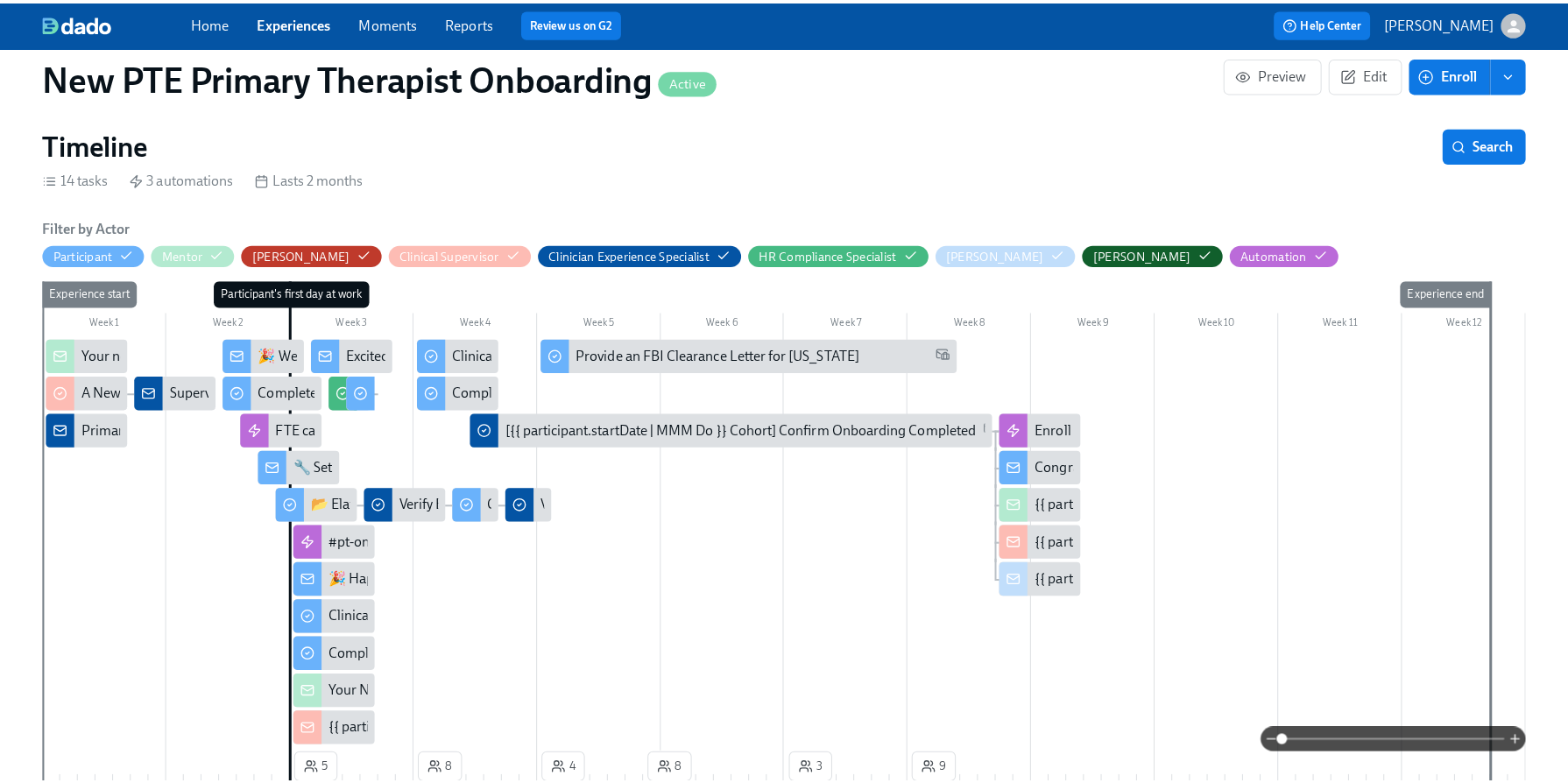
scroll to position [444, 0]
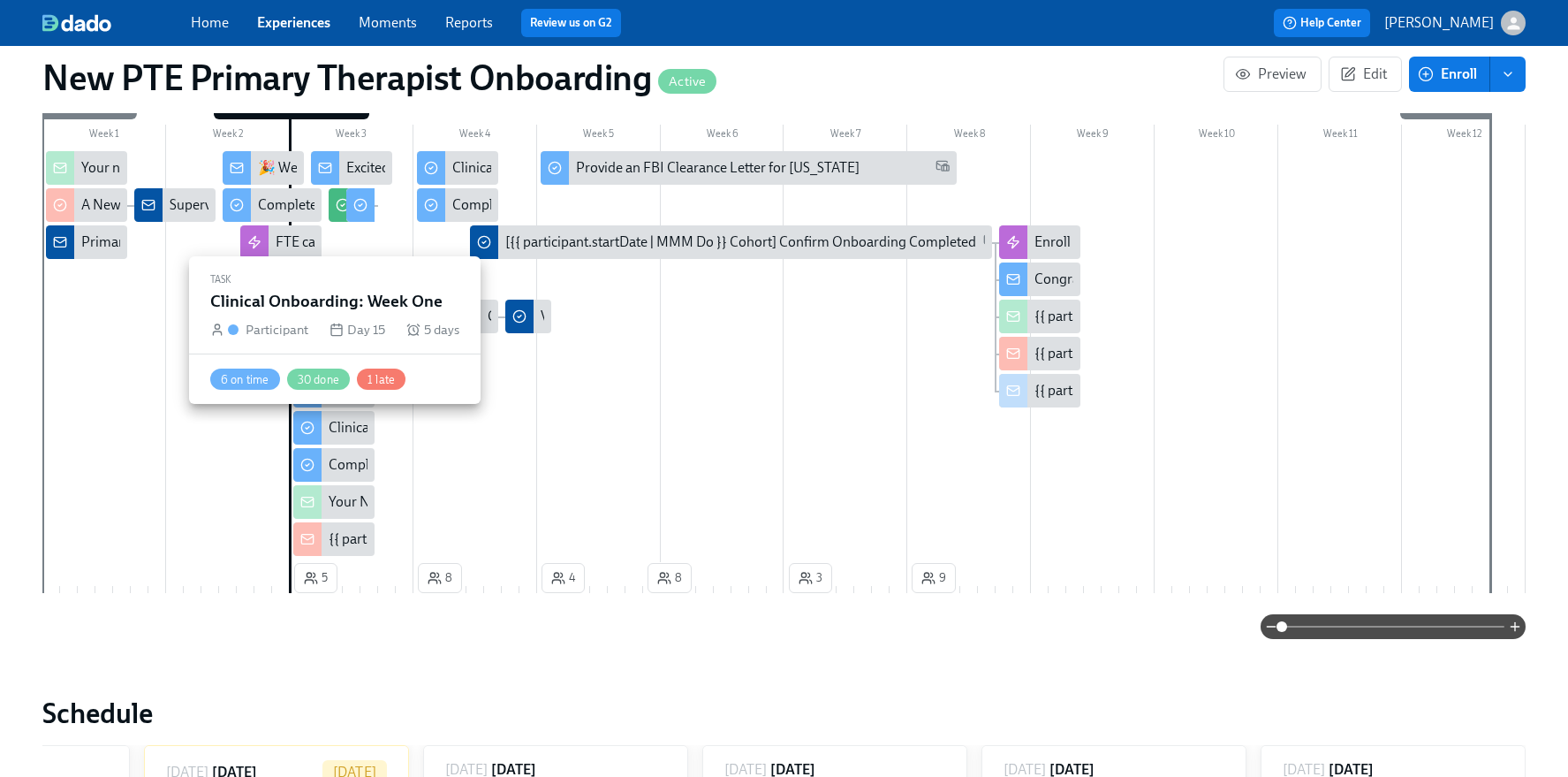
click at [324, 437] on div "Clinical Onboarding: Week One" at bounding box center [334, 427] width 81 height 33
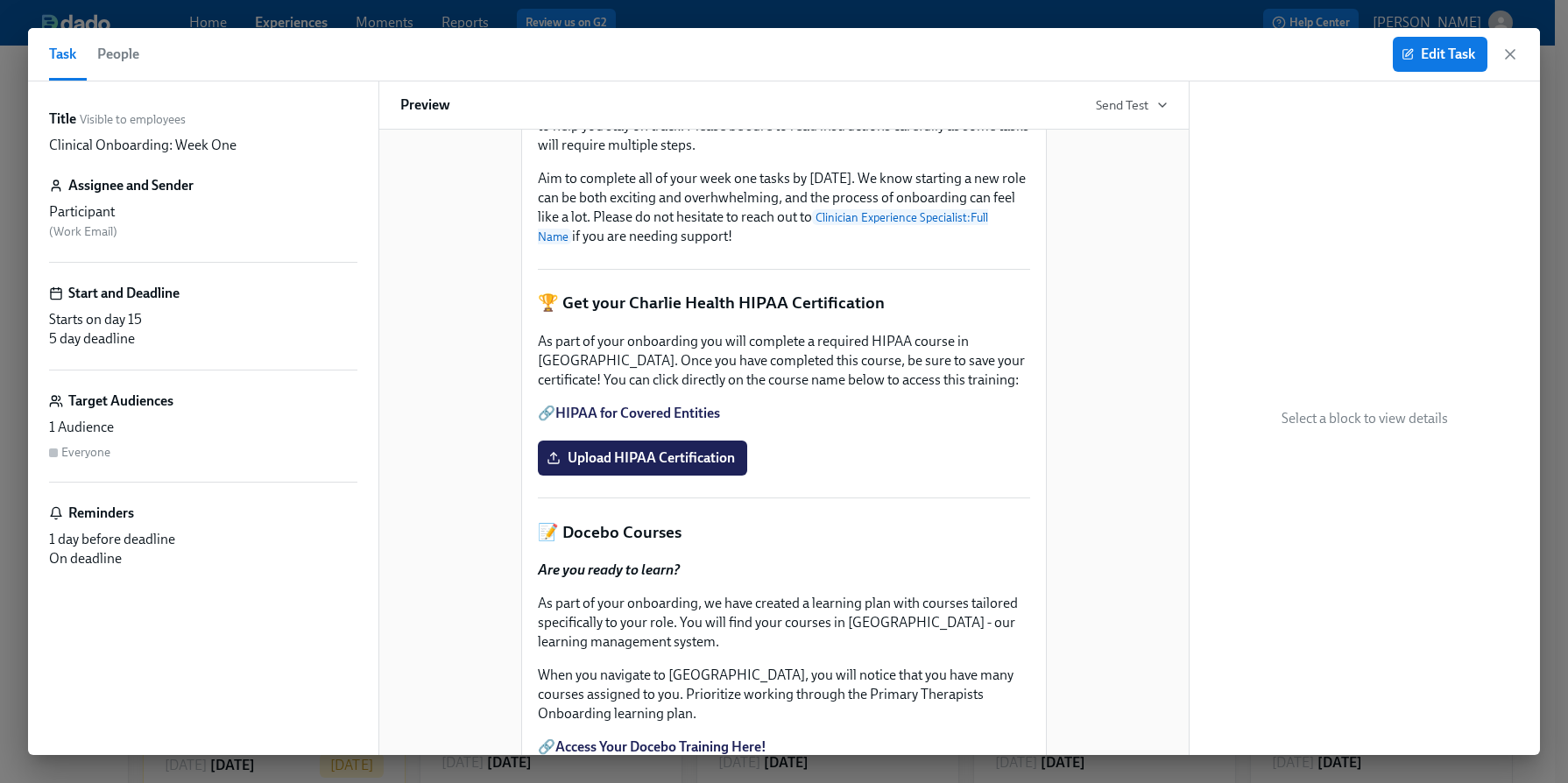
scroll to position [63, 0]
